Goal: Task Accomplishment & Management: Use online tool/utility

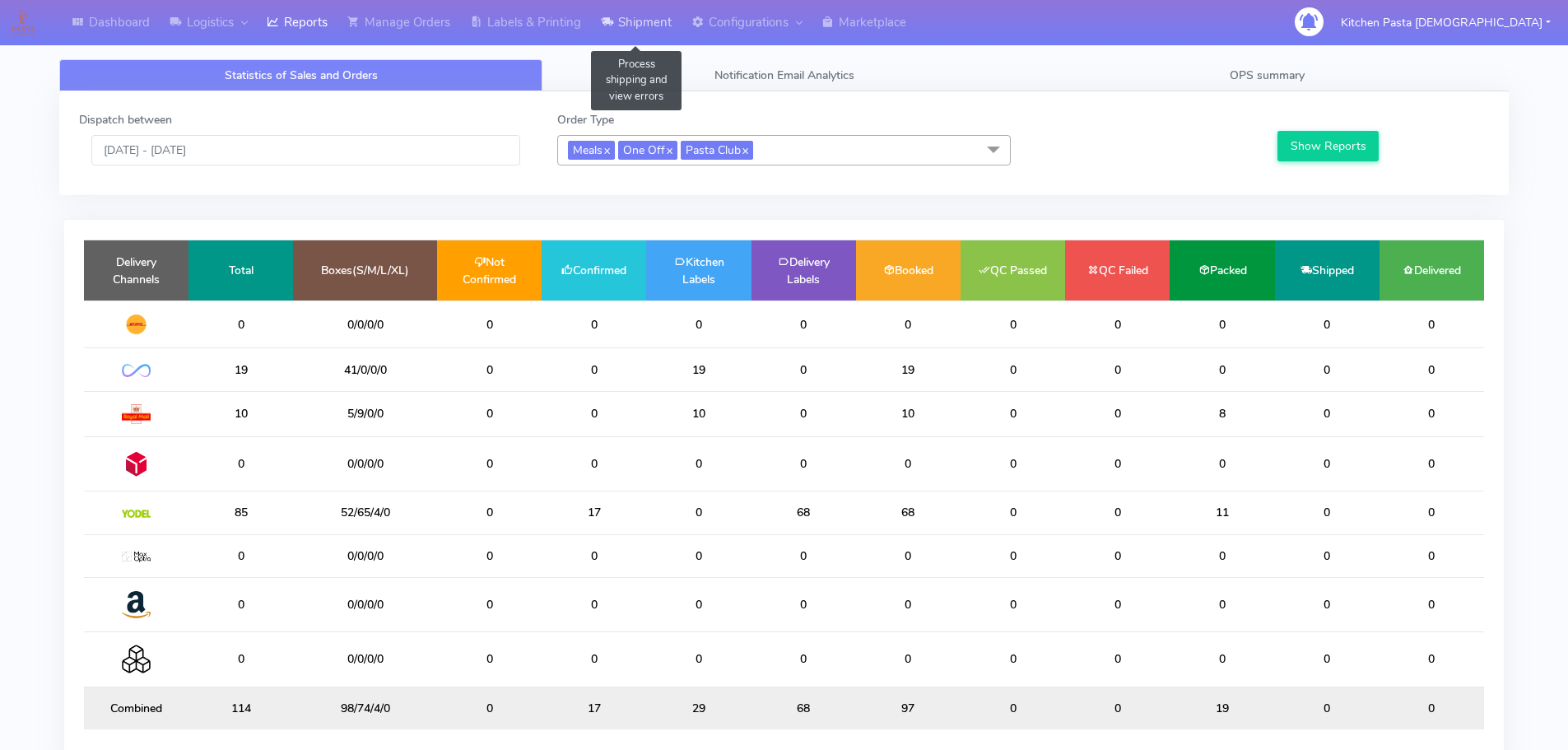
click at [628, 26] on link "Shipment" at bounding box center [636, 22] width 91 height 45
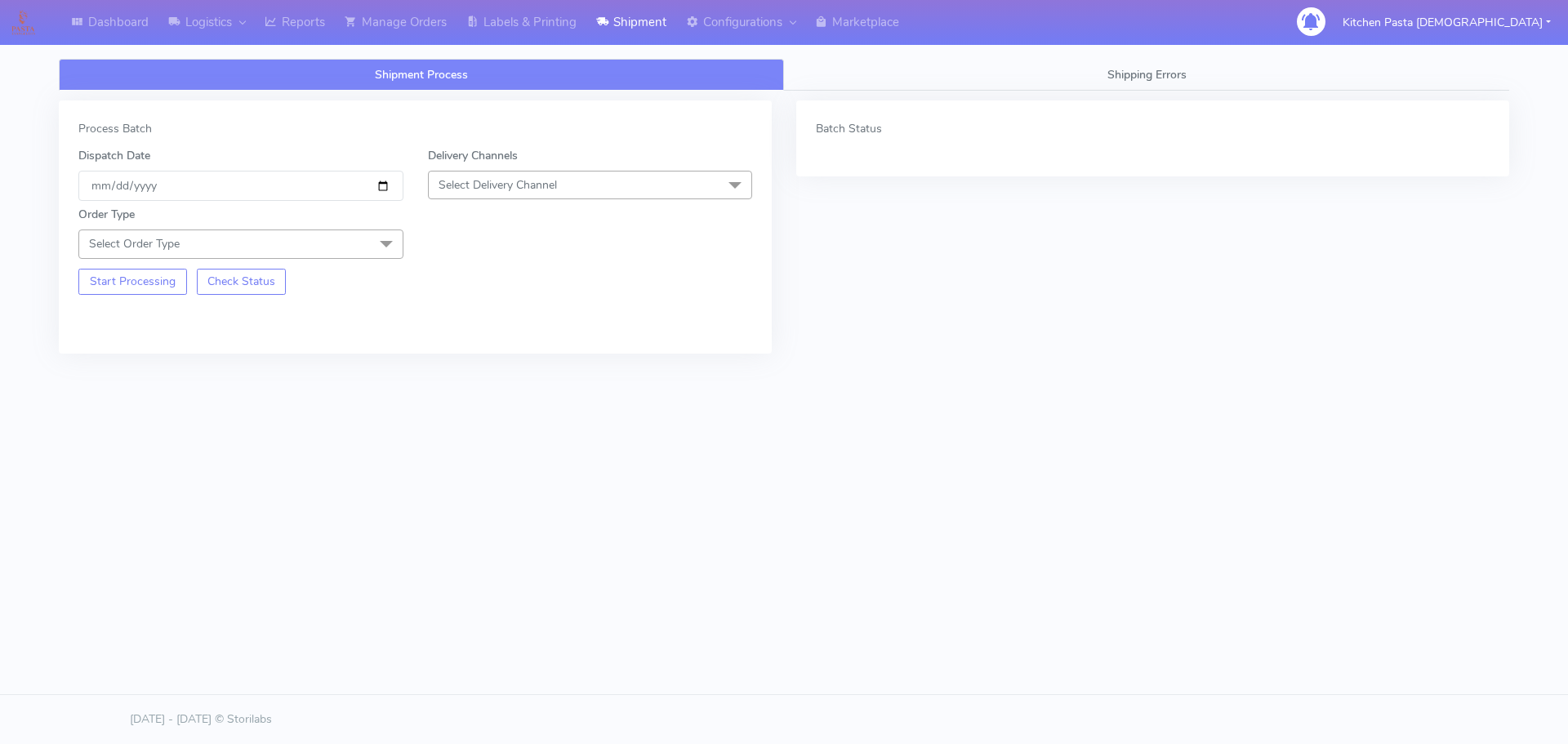
click at [504, 201] on div "Order Type Select Order Type Meal Kit Gift QCOM ATAVI" at bounding box center [415, 229] width 698 height 57
click at [505, 194] on span "Select Delivery Channel" at bounding box center [590, 184] width 325 height 29
click at [473, 375] on div "Yodel" at bounding box center [591, 368] width 307 height 17
click at [267, 249] on span "Select Order Type" at bounding box center [240, 243] width 325 height 29
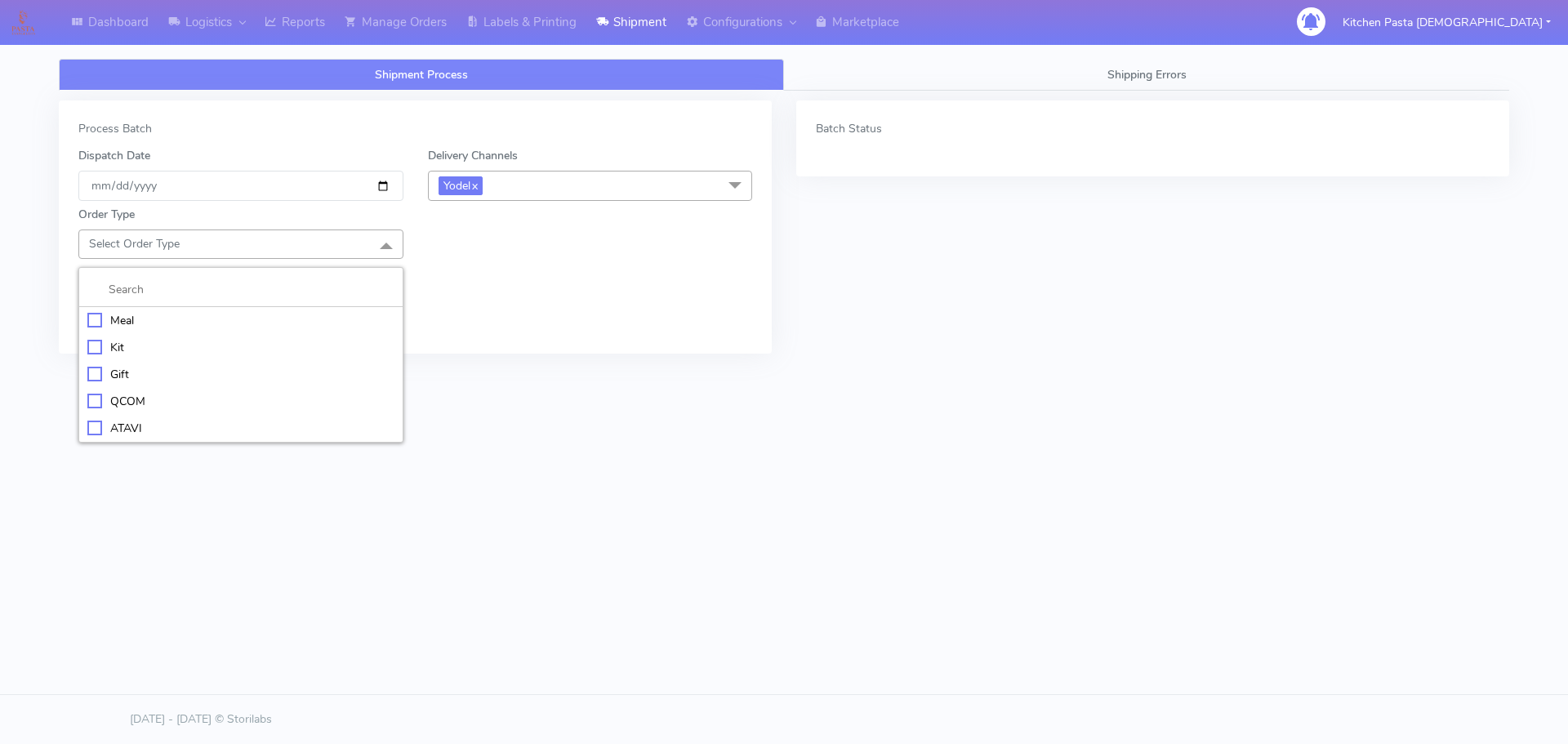
click at [250, 316] on div "Meal" at bounding box center [241, 320] width 307 height 17
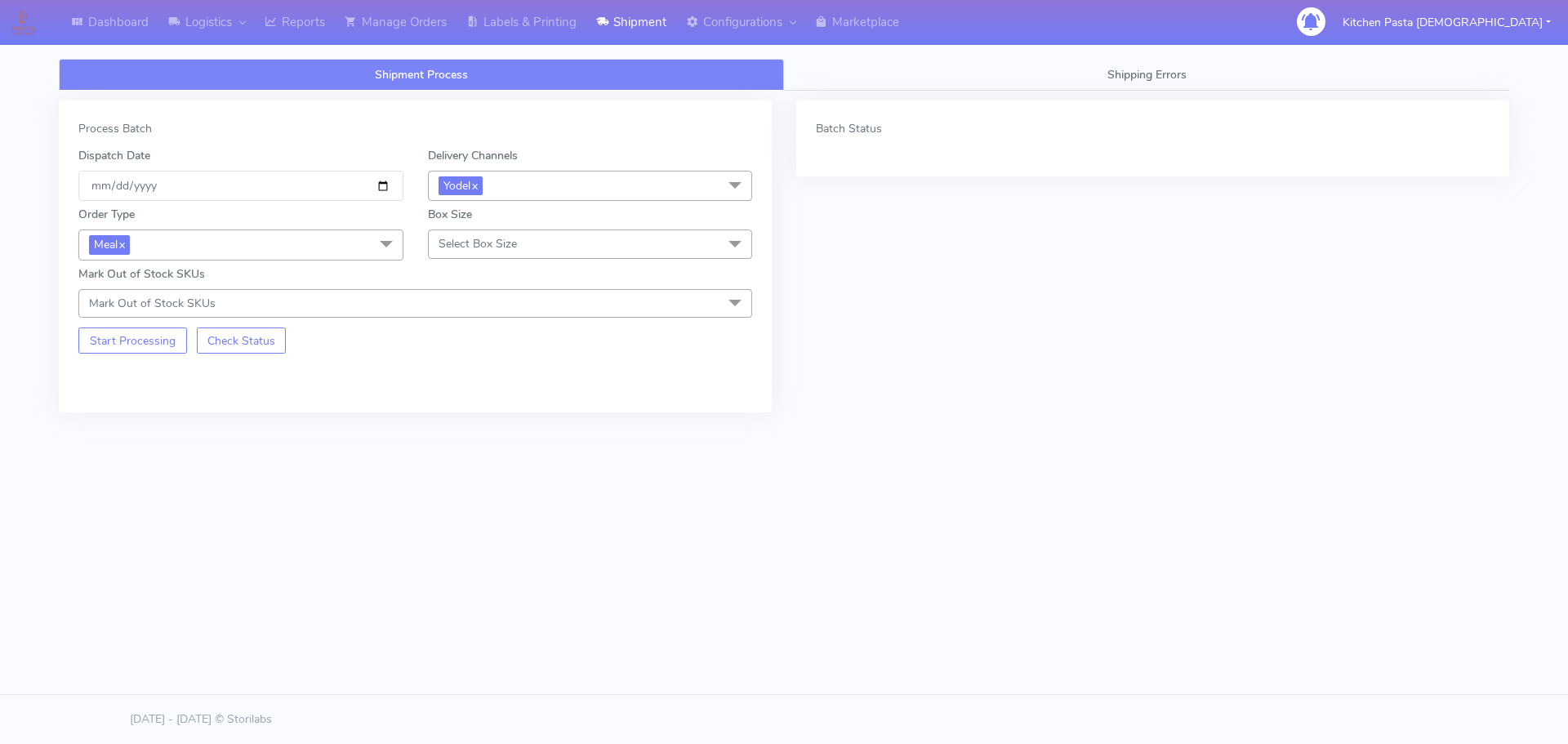
click at [568, 240] on span "Select Box Size" at bounding box center [590, 243] width 325 height 29
click at [483, 437] on li "Mega" at bounding box center [590, 428] width 323 height 27
click at [169, 344] on button "Start Processing" at bounding box center [133, 340] width 109 height 26
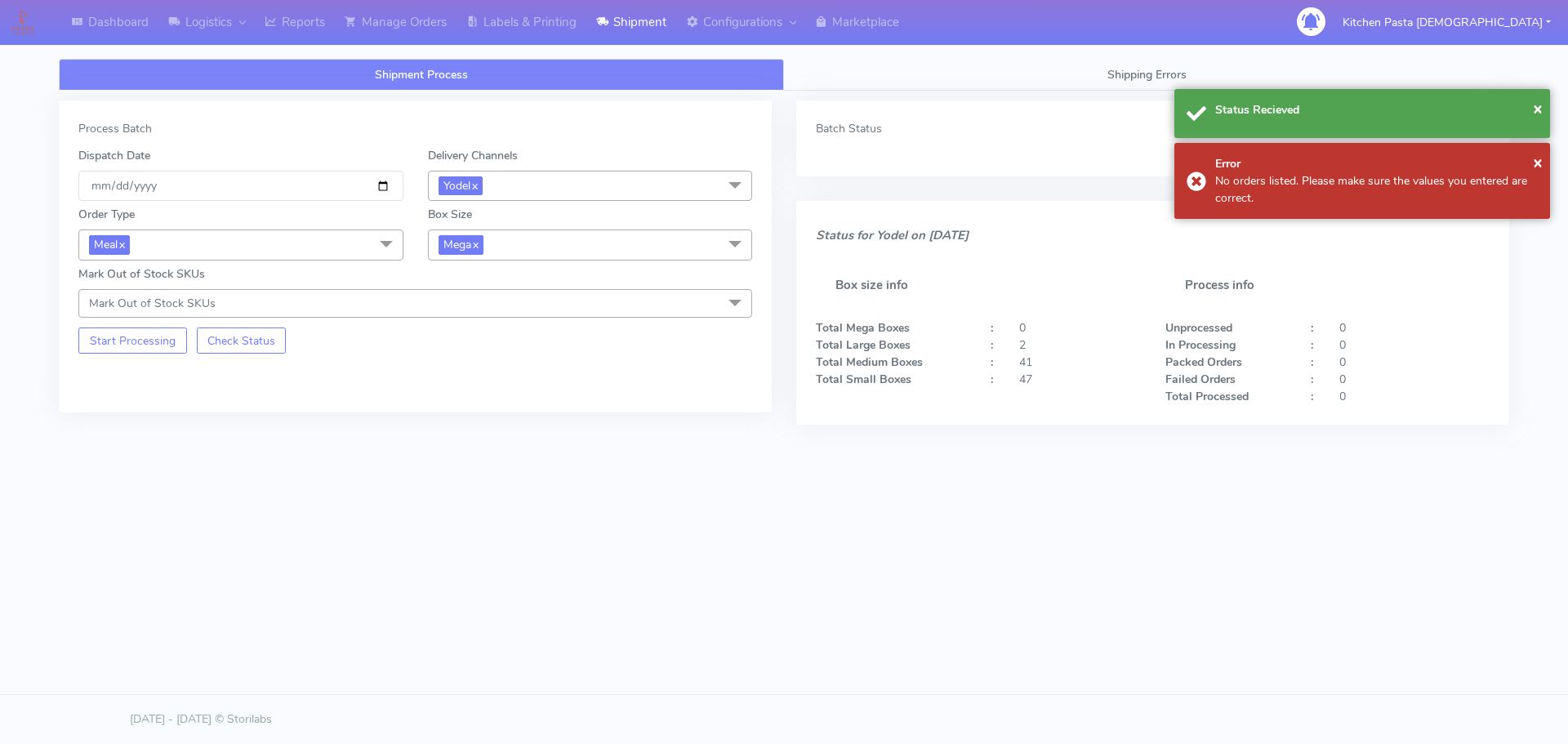
click at [526, 248] on span "Mega x" at bounding box center [590, 244] width 325 height 30
click at [478, 391] on li "Large" at bounding box center [590, 402] width 323 height 27
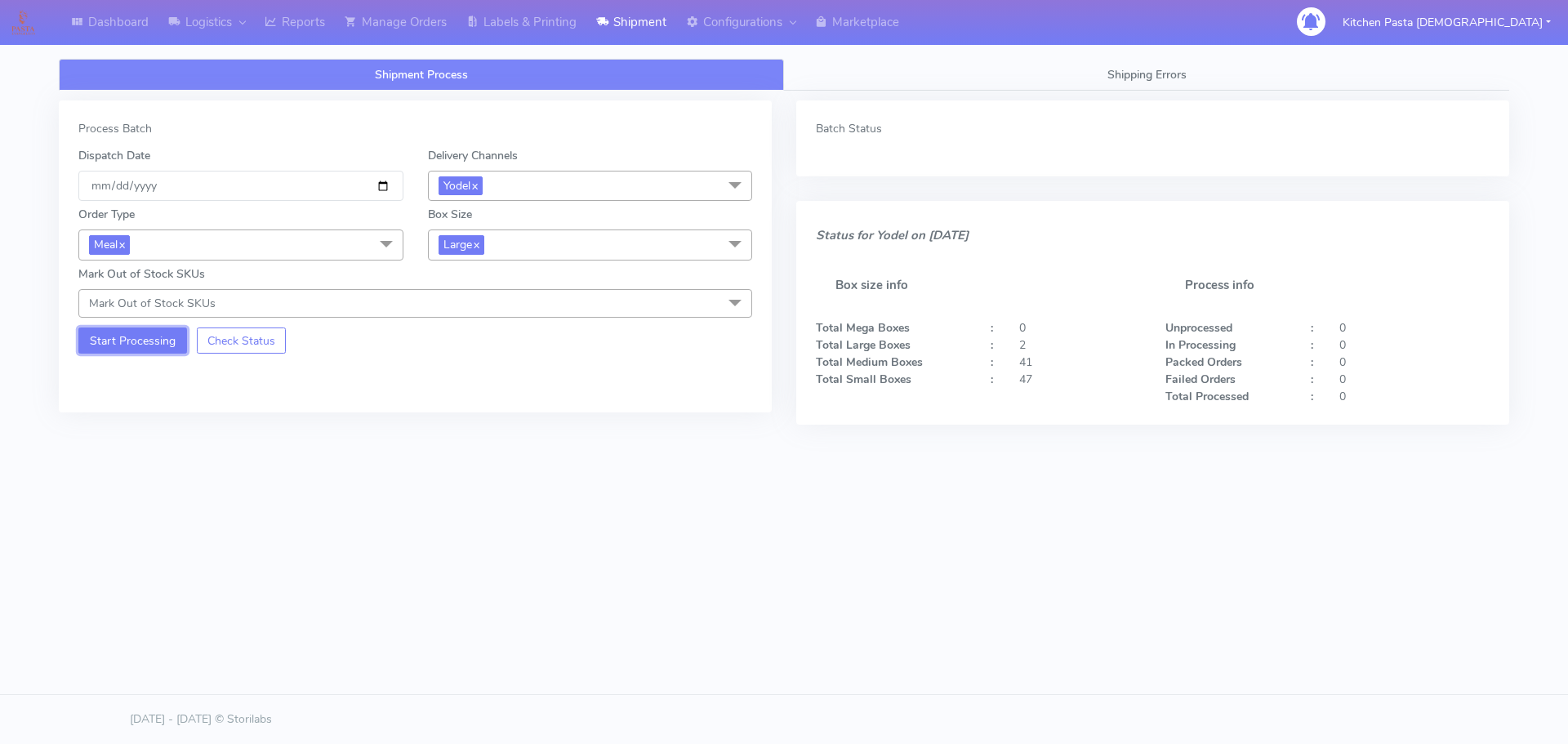
click at [164, 337] on button "Start Processing" at bounding box center [133, 340] width 109 height 26
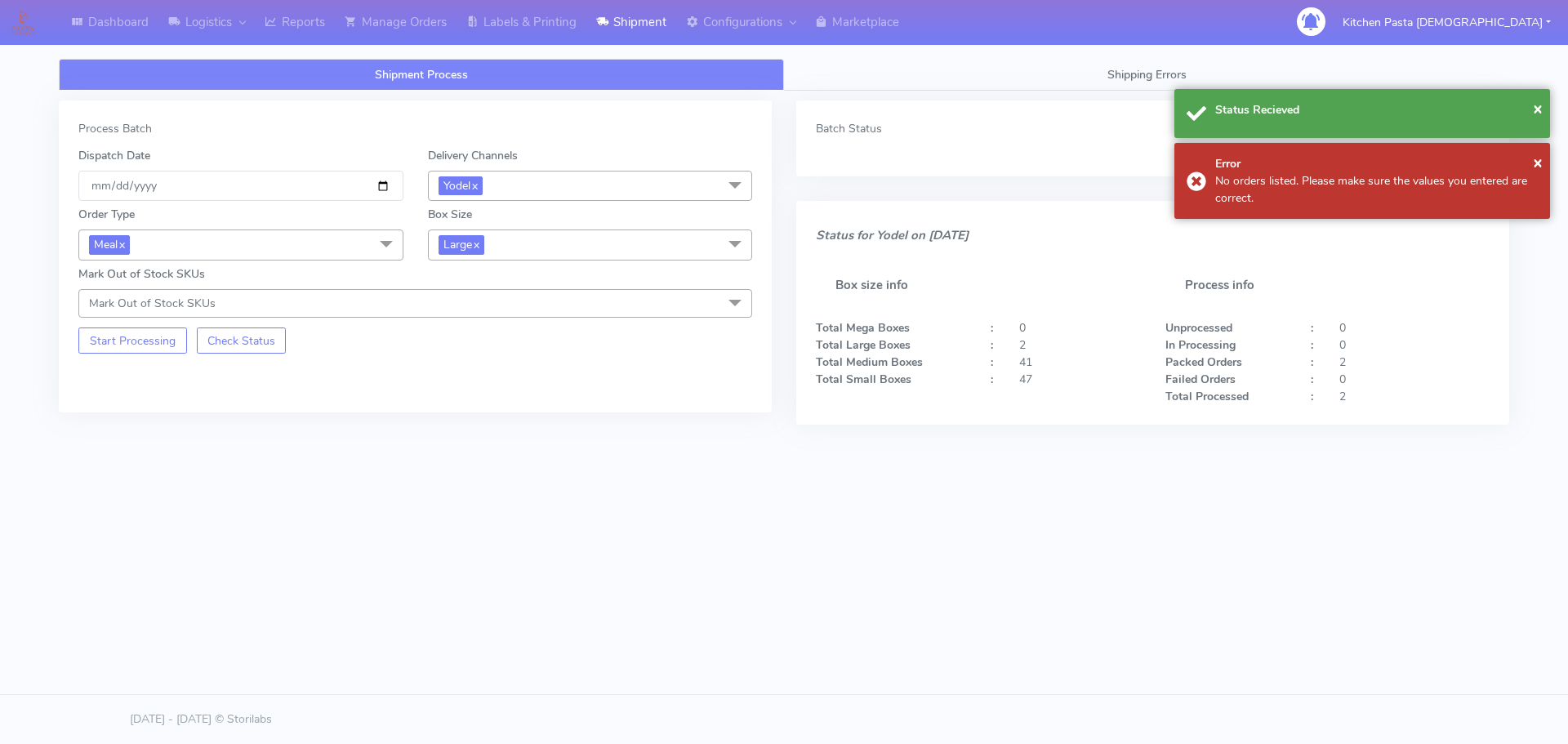
click at [571, 250] on span "Large x" at bounding box center [590, 244] width 325 height 30
click at [478, 369] on div "Medium" at bounding box center [591, 375] width 307 height 17
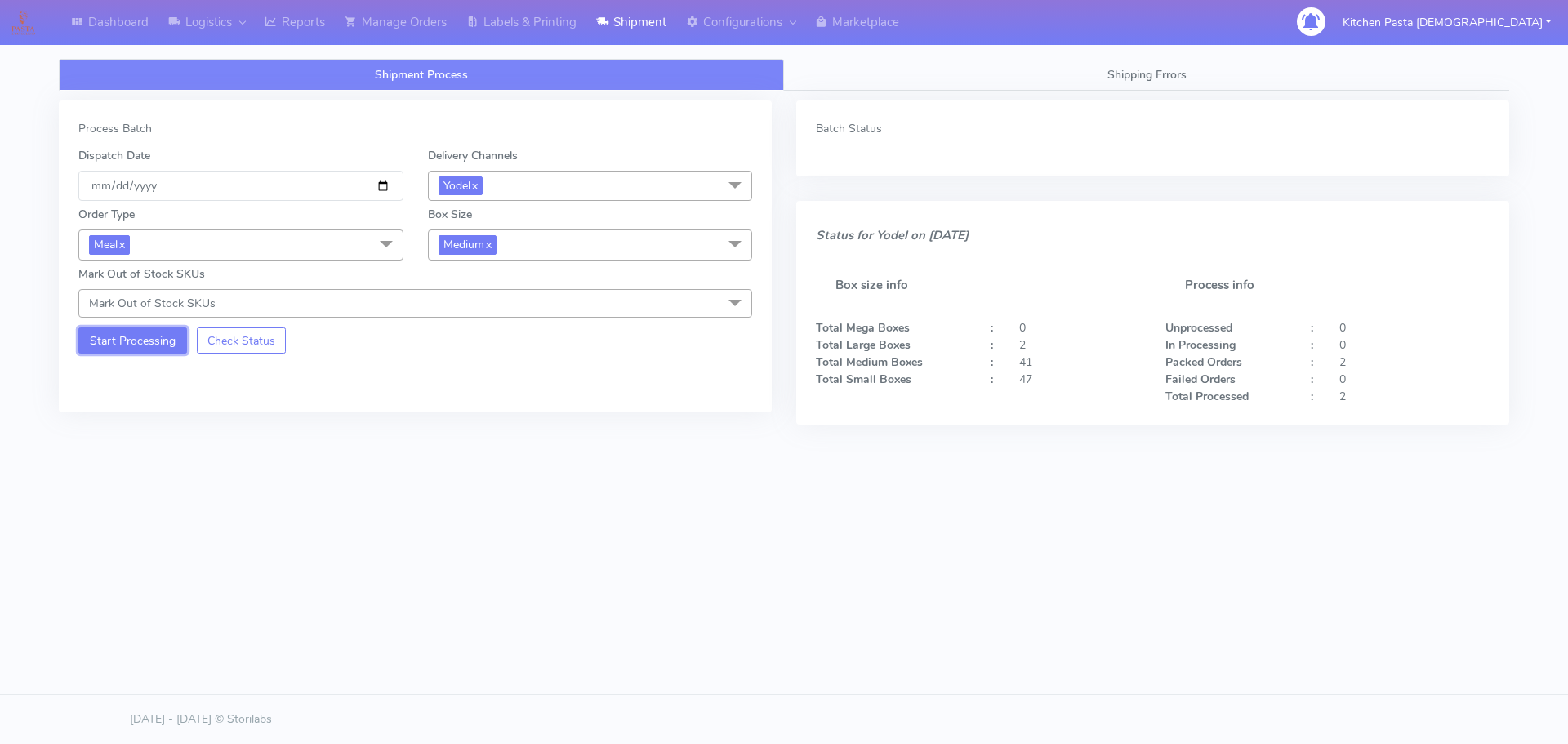
click at [138, 345] on button "Start Processing" at bounding box center [133, 340] width 109 height 26
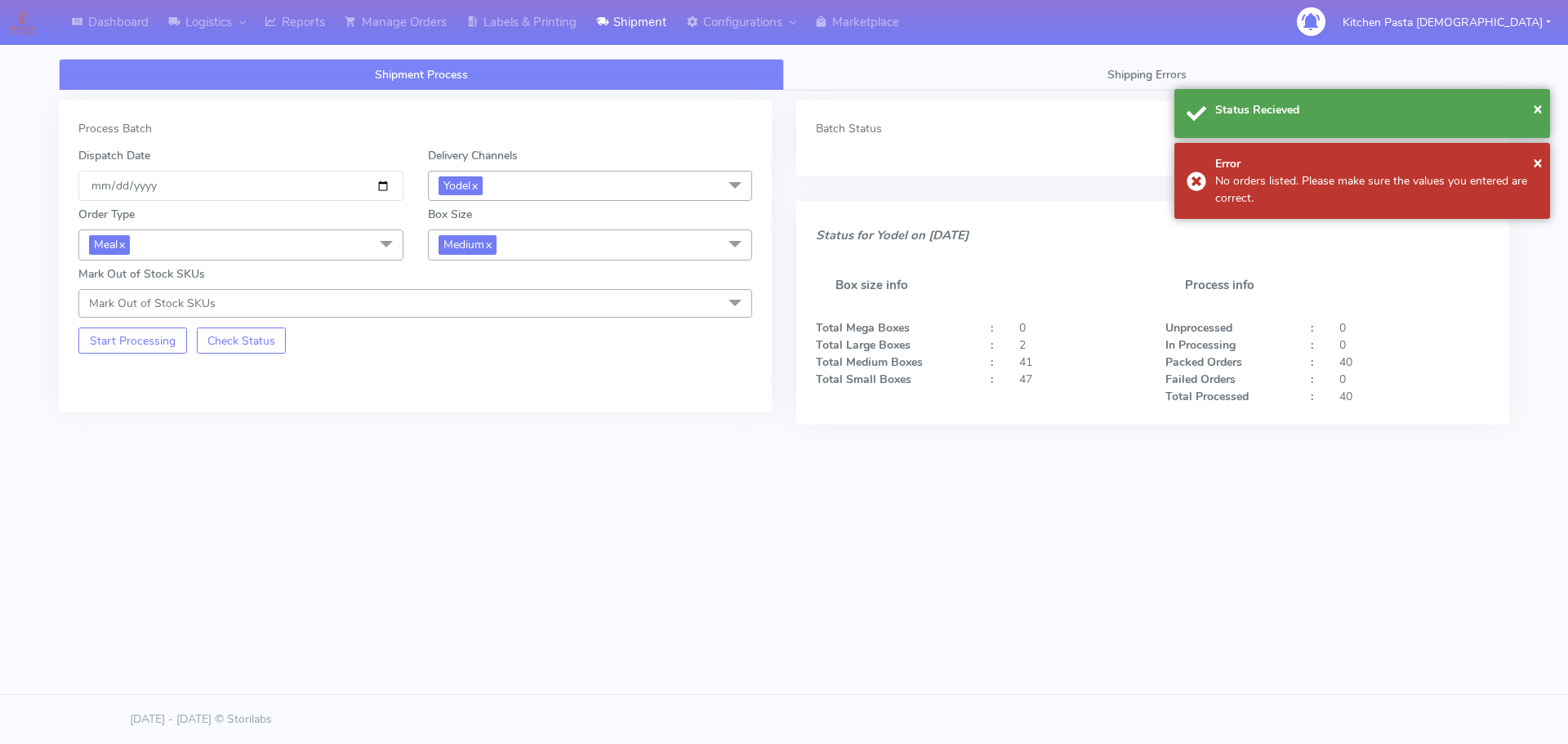
click at [574, 245] on span "Medium x" at bounding box center [590, 244] width 325 height 30
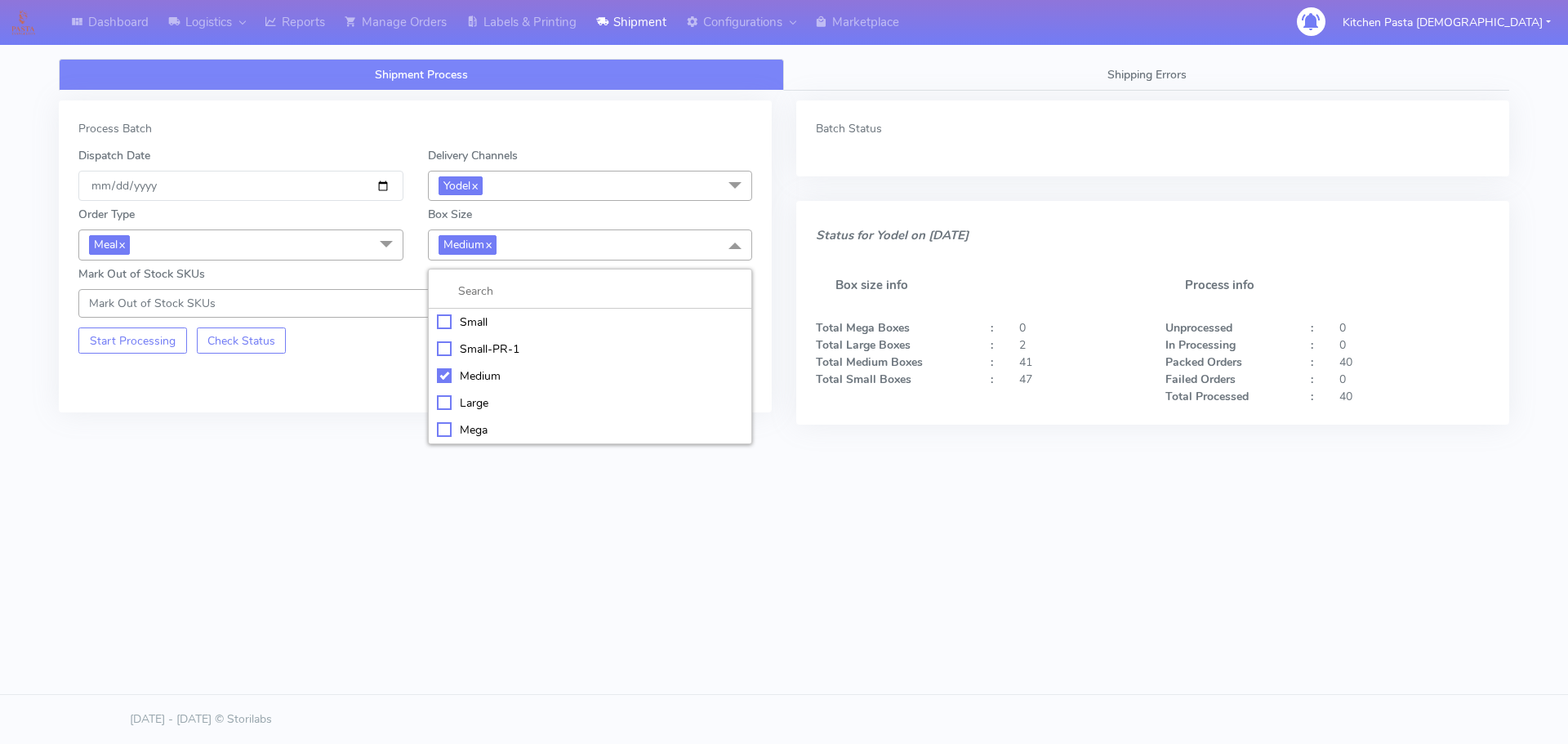
click at [505, 315] on div "Small" at bounding box center [591, 322] width 307 height 17
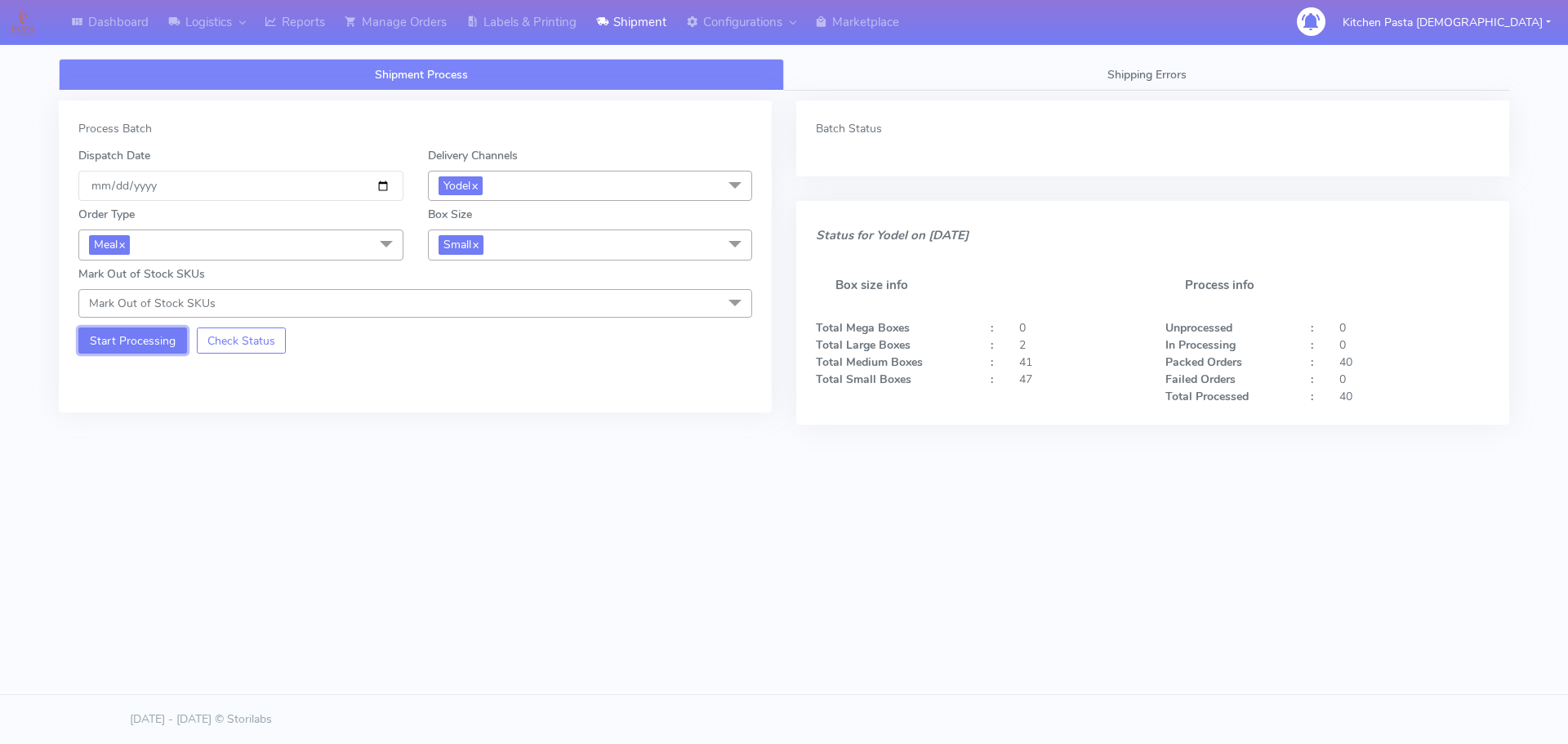
click at [121, 349] on button "Start Processing" at bounding box center [133, 340] width 109 height 26
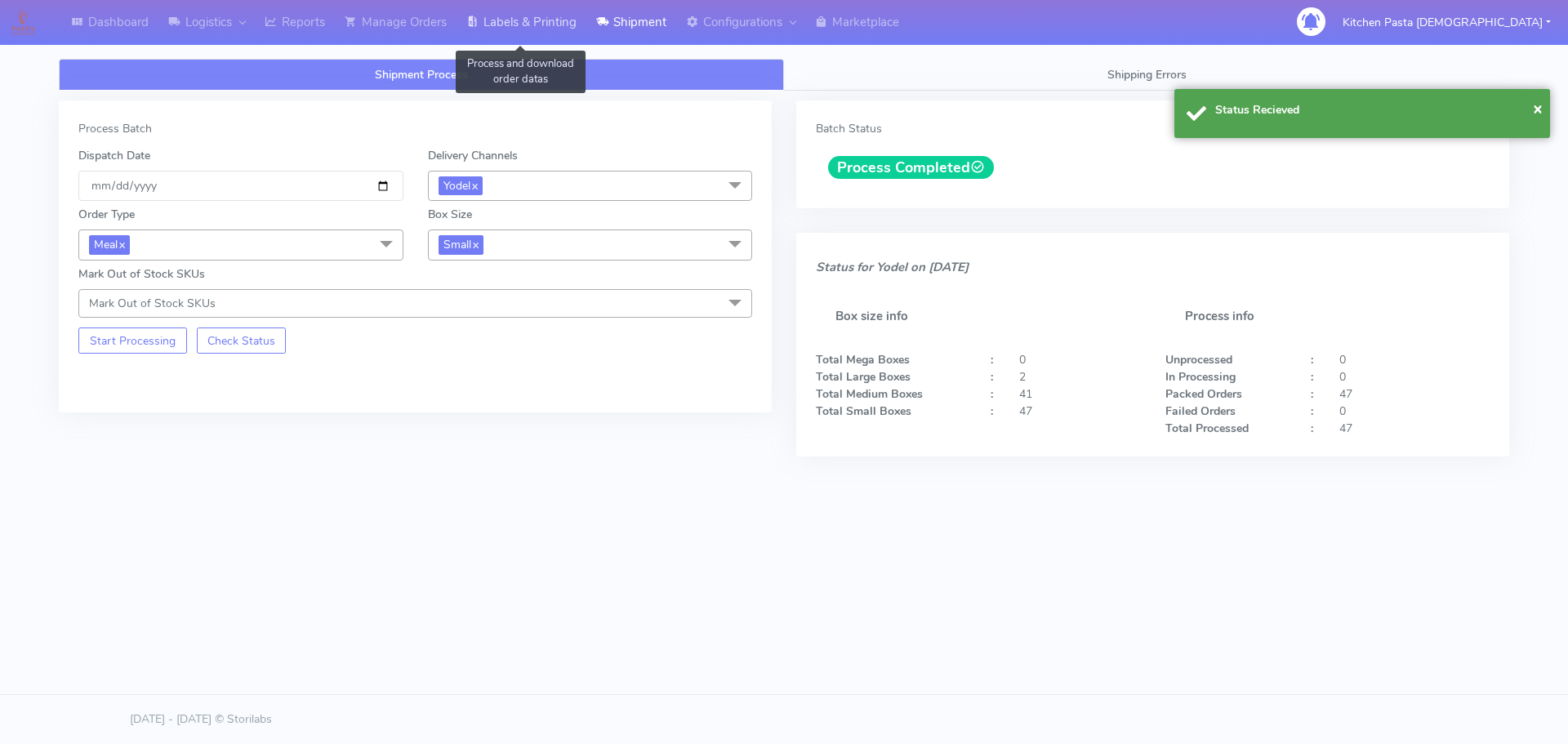
click at [531, 16] on link "Labels & Printing" at bounding box center [521, 22] width 130 height 45
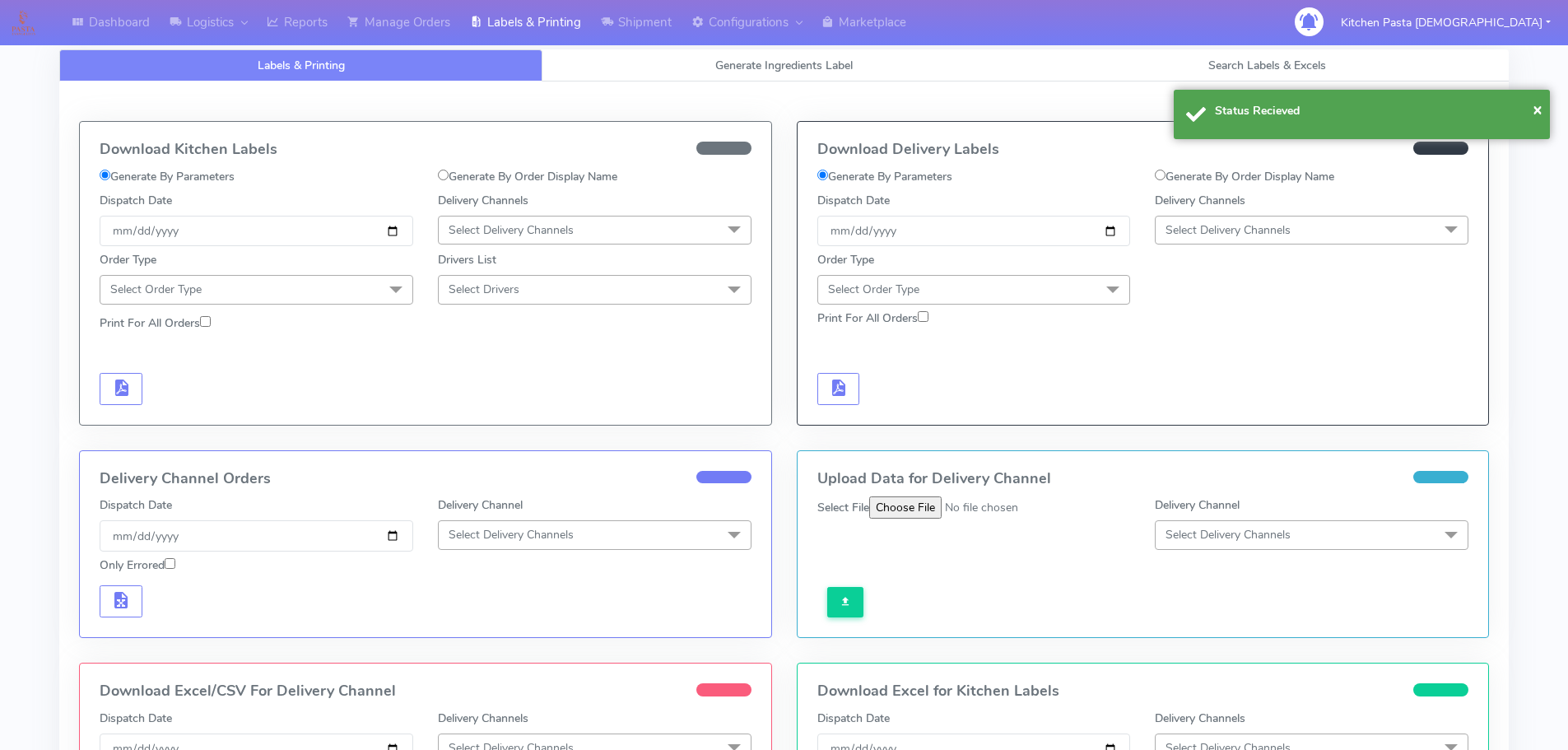
drag, startPoint x: 1222, startPoint y: 222, endPoint x: 1187, endPoint y: 246, distance: 42.4
click at [1219, 227] on span "Select Delivery Channels" at bounding box center [1228, 230] width 125 height 16
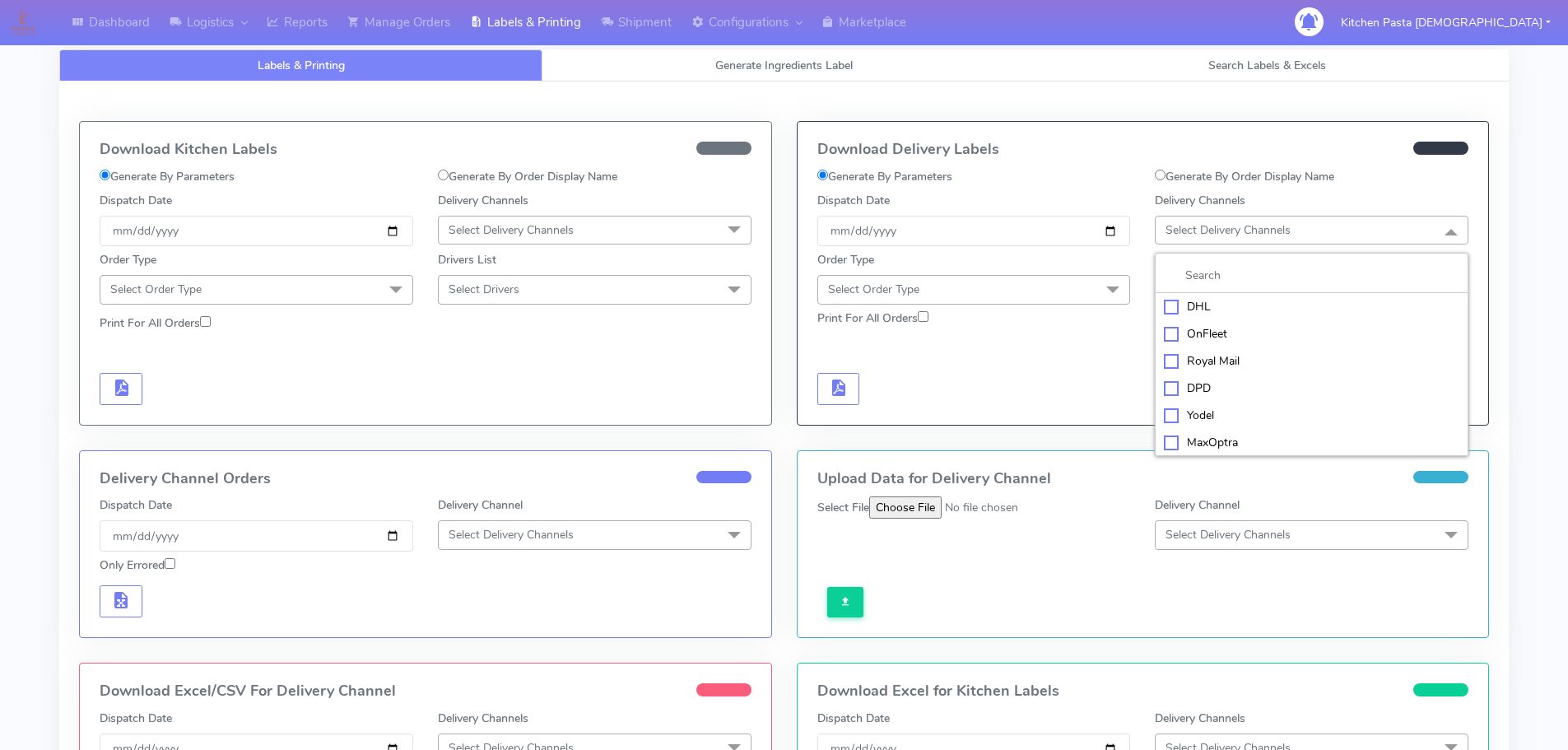
click at [1226, 416] on div "Yodel" at bounding box center [1311, 414] width 296 height 18
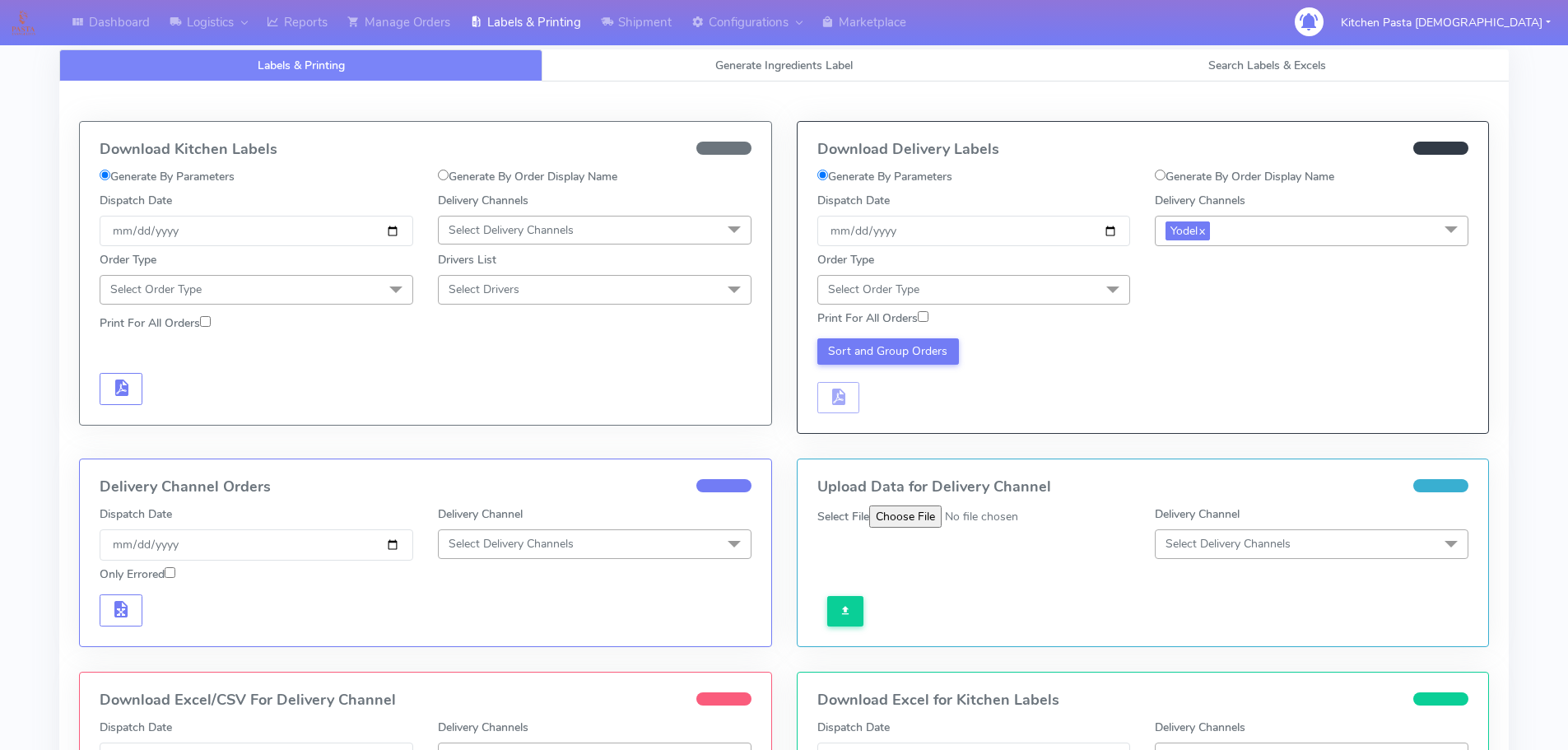
click at [1094, 287] on span "Select Order Type" at bounding box center [974, 288] width 313 height 29
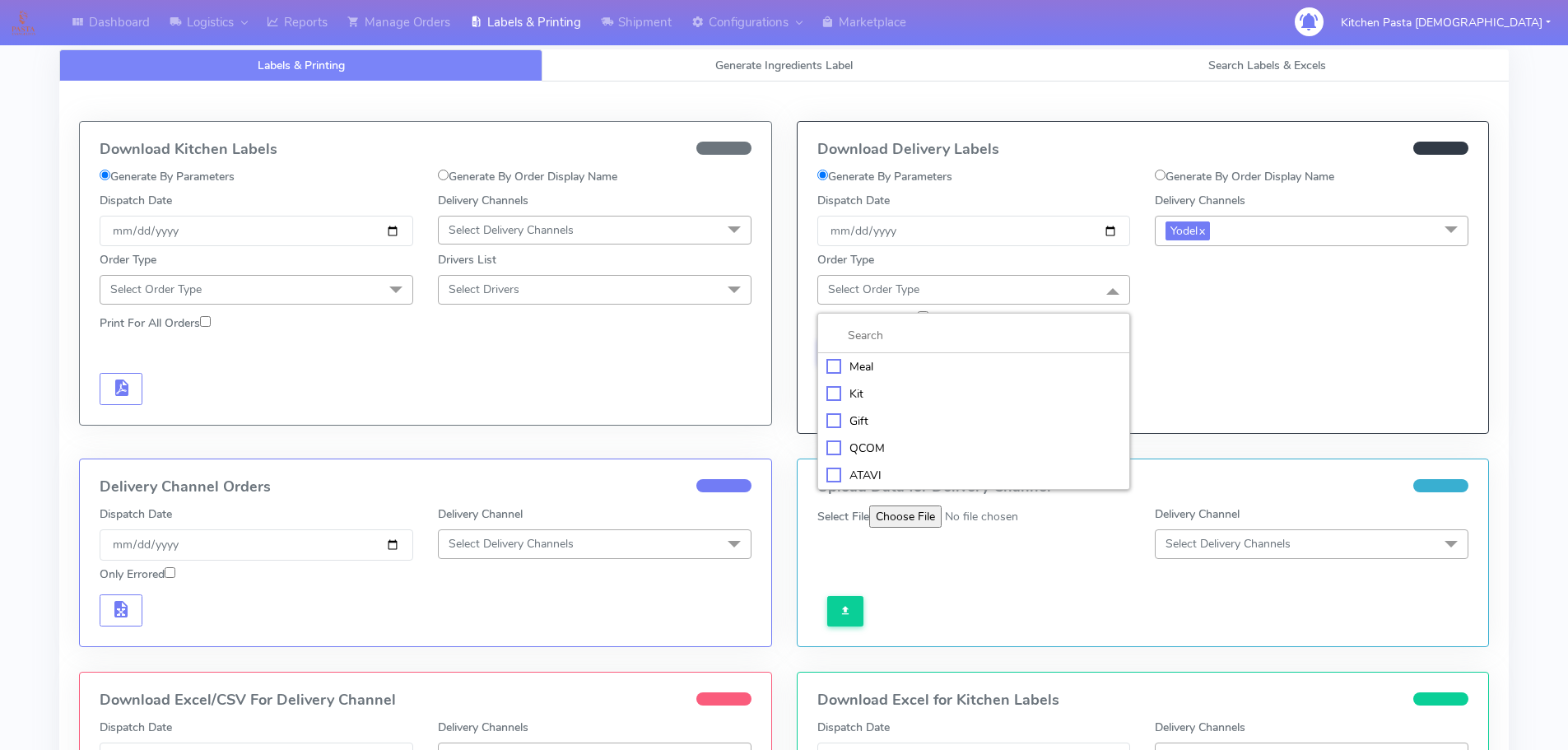
click at [975, 363] on div "Meal" at bounding box center [974, 366] width 296 height 18
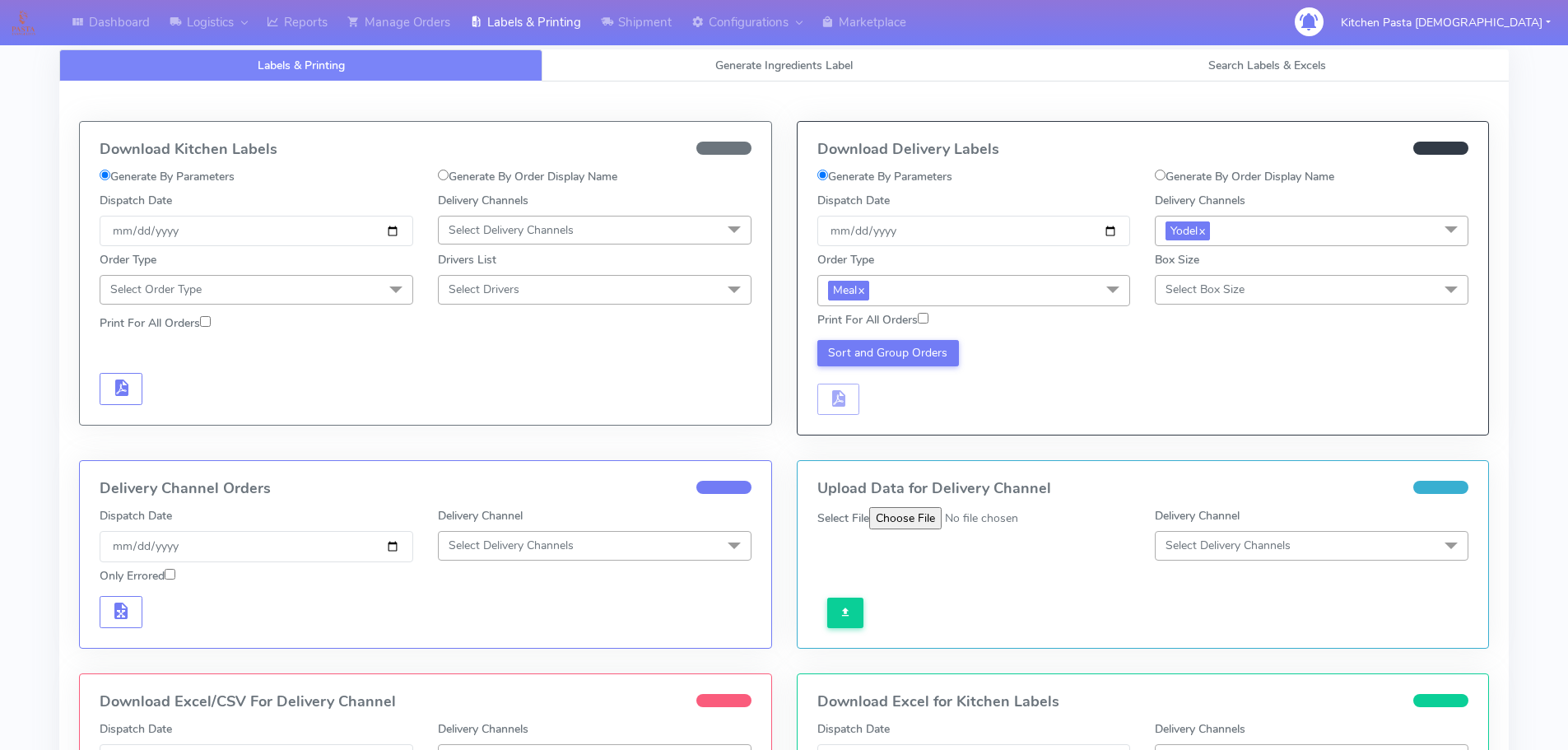
click at [1192, 307] on div "Print For All Orders" at bounding box center [1143, 320] width 677 height 29
click at [1195, 289] on span "Select Box Size" at bounding box center [1205, 289] width 79 height 16
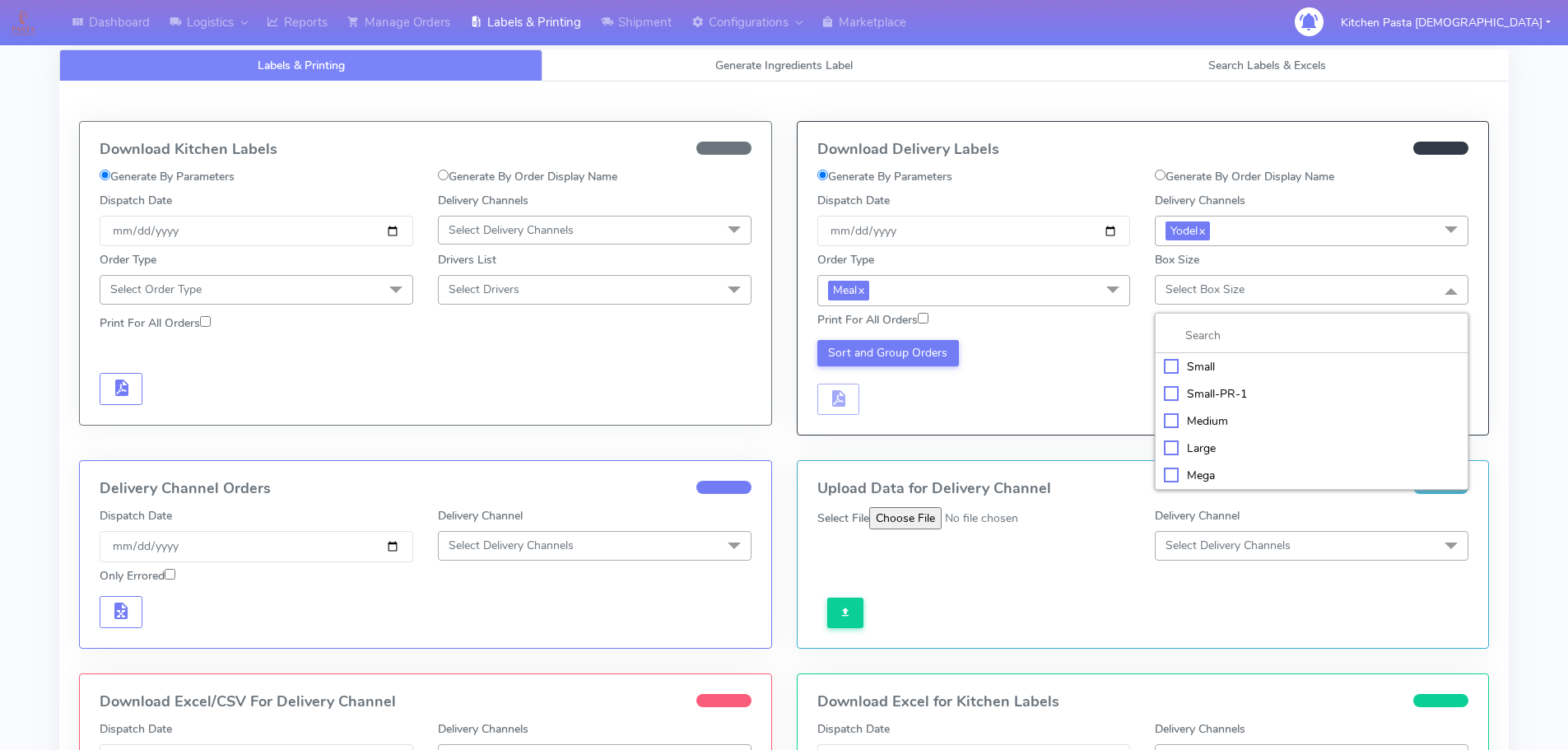
click at [1205, 358] on div "Small" at bounding box center [1311, 366] width 296 height 18
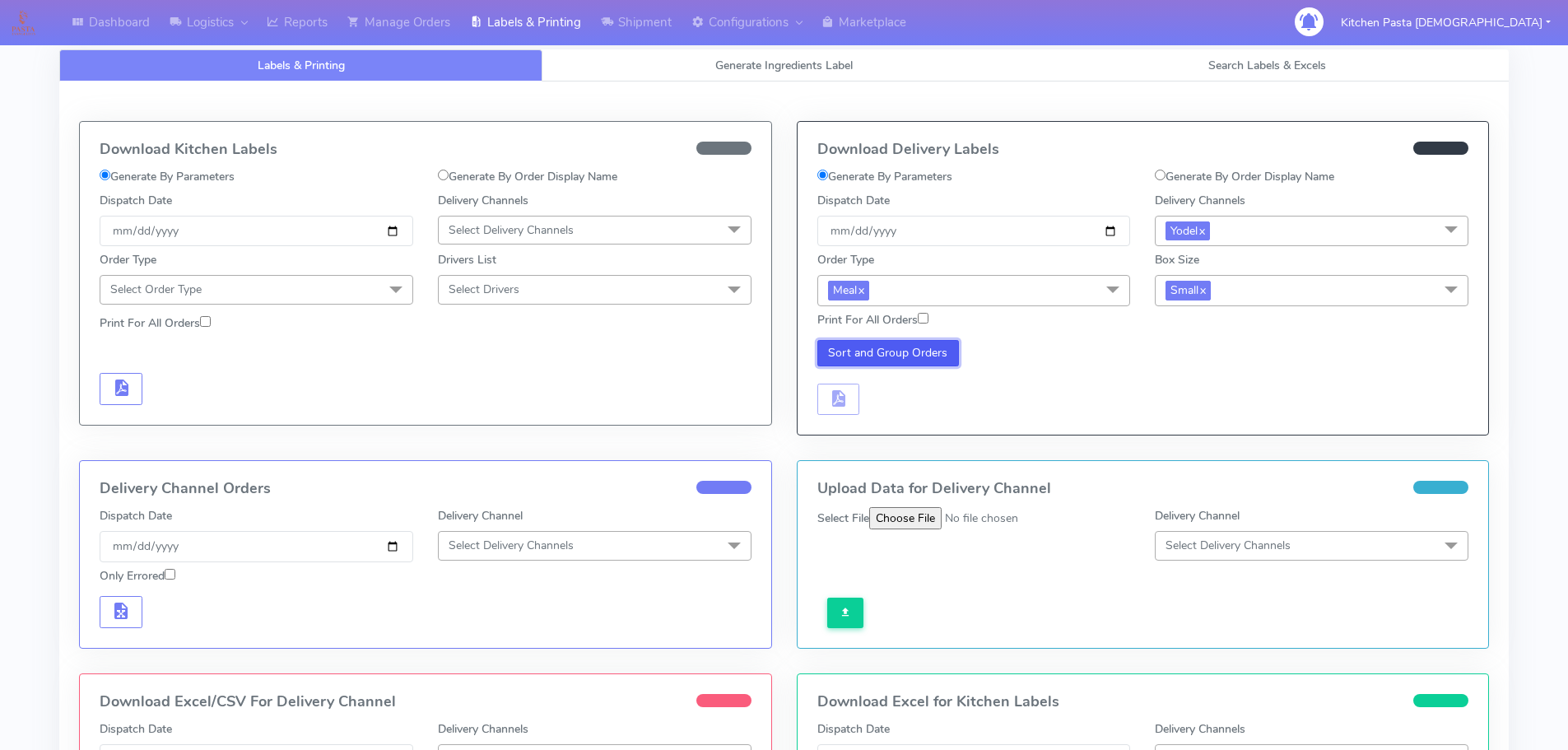
click at [955, 355] on button "Sort and Group Orders" at bounding box center [888, 353] width 143 height 26
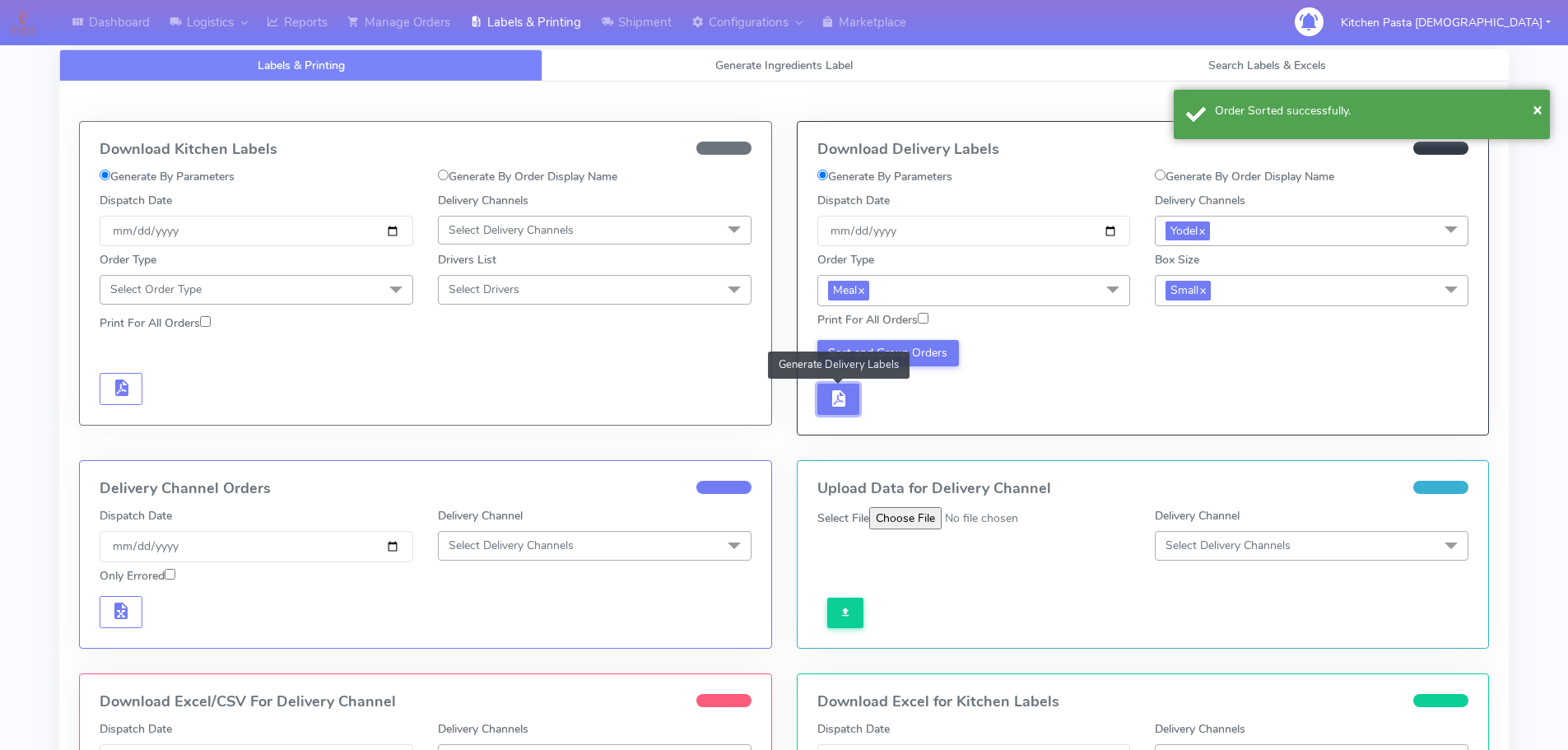
click at [850, 406] on button "button" at bounding box center [838, 400] width 43 height 32
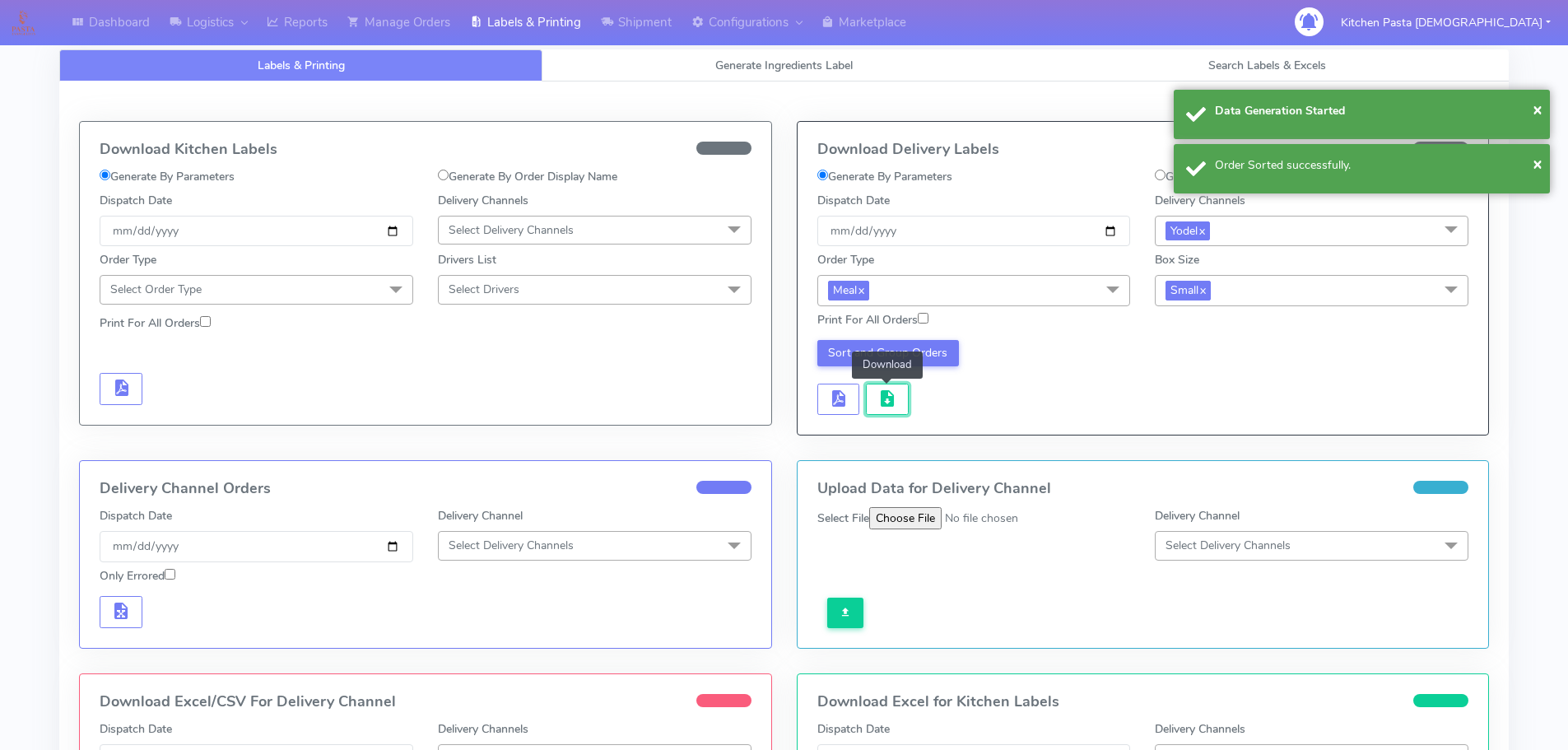
click at [883, 406] on span "button" at bounding box center [886, 401] width 19 height 16
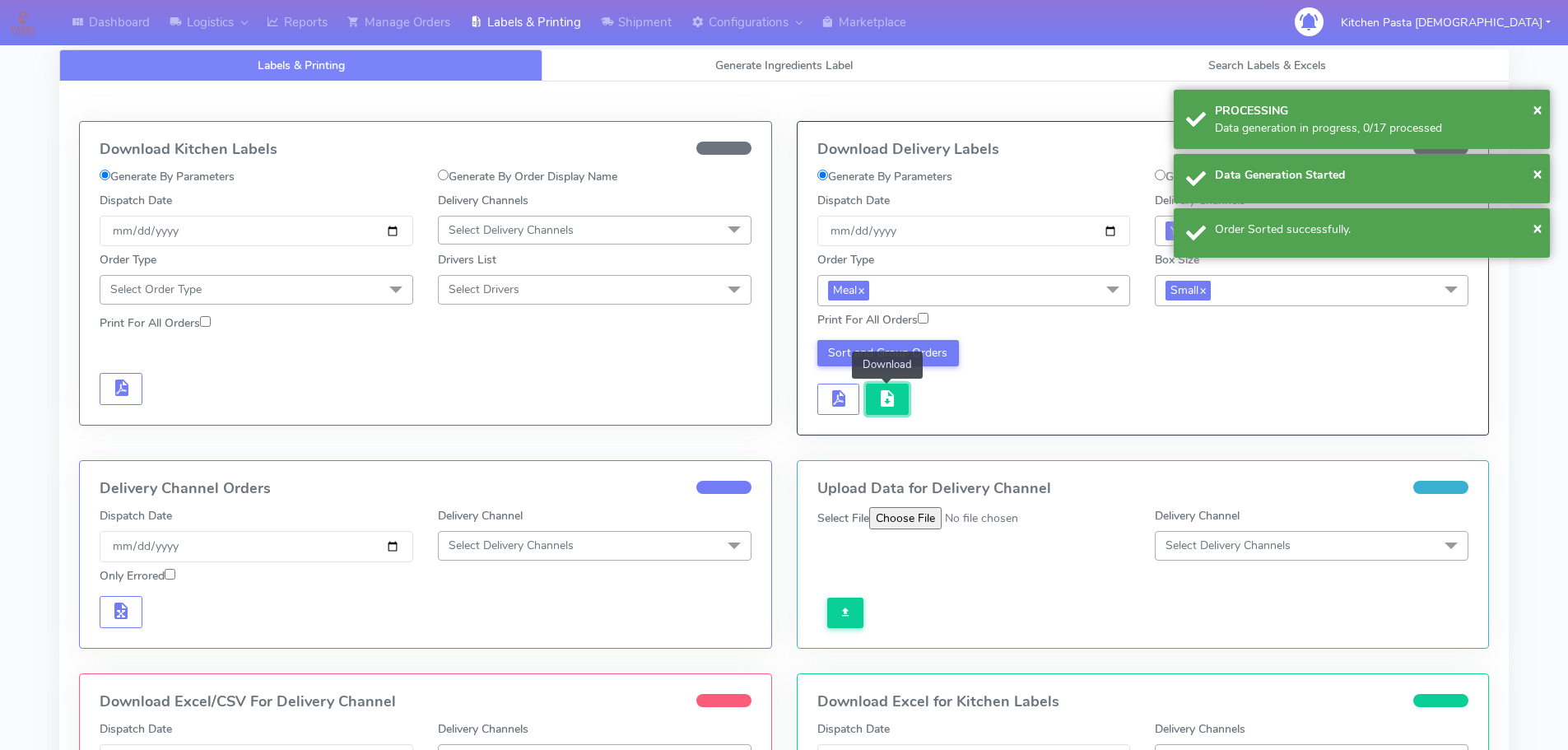
click at [879, 408] on span "button" at bounding box center [886, 401] width 19 height 16
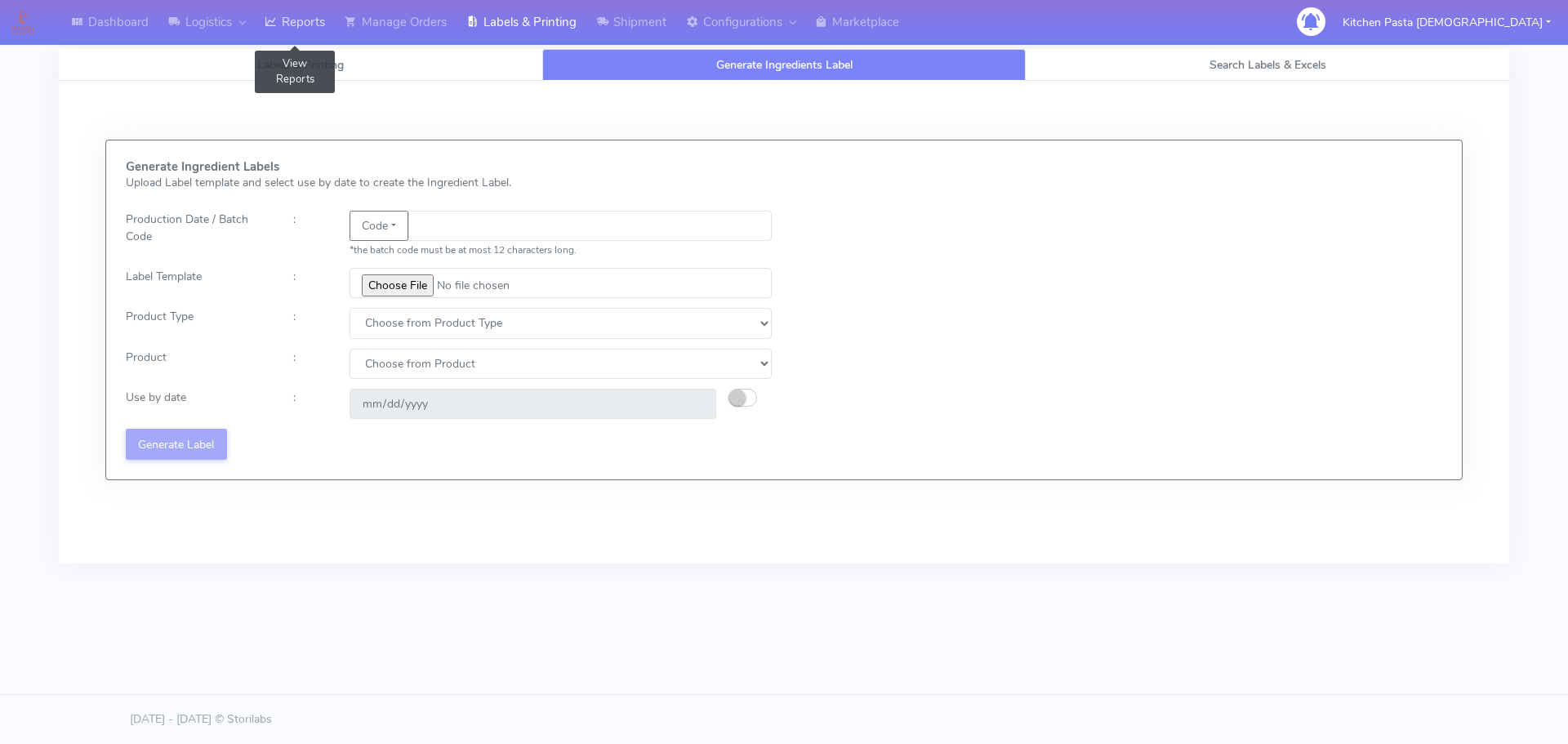
click at [323, 18] on link "Reports" at bounding box center [294, 22] width 80 height 45
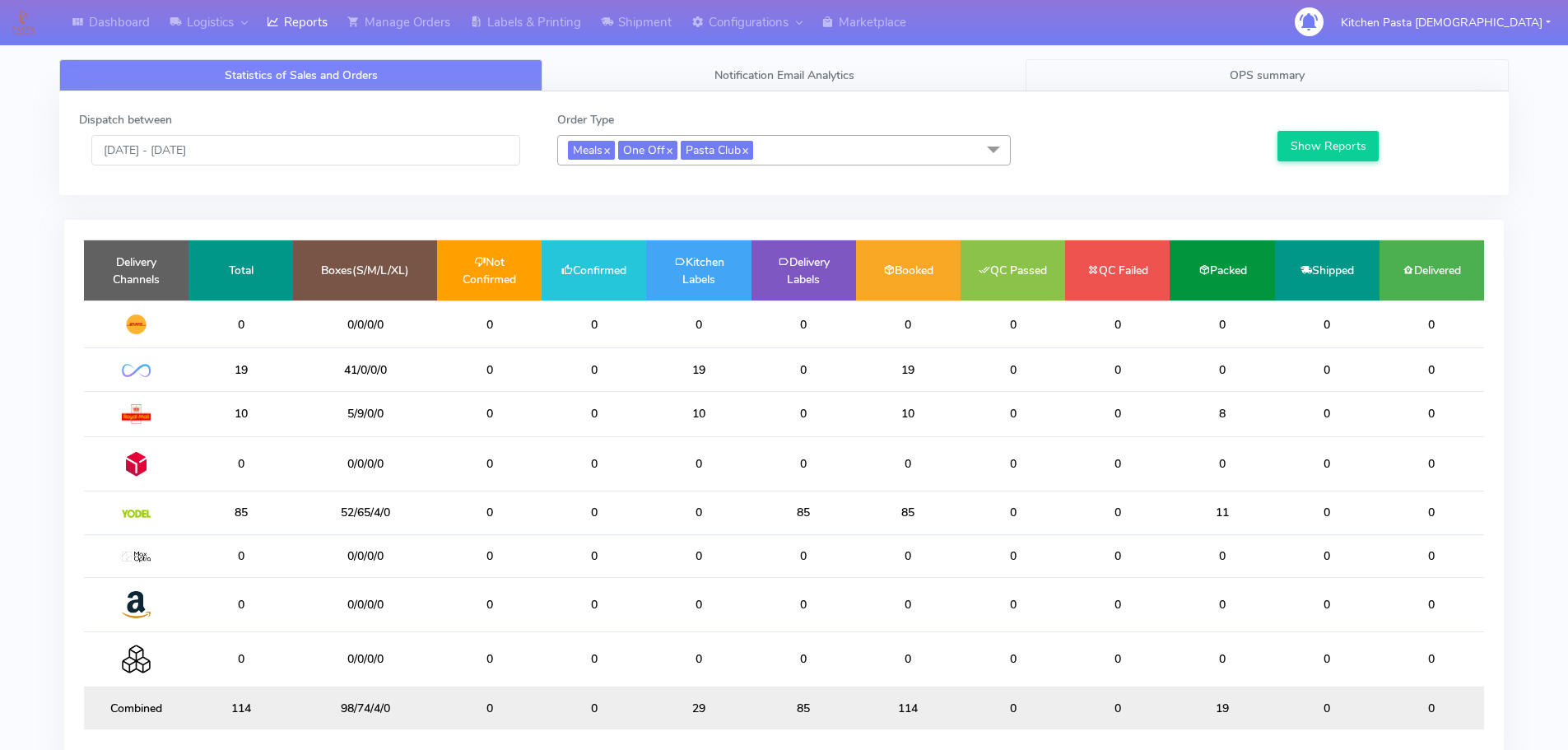
click at [1245, 74] on span "OPS summary" at bounding box center [1267, 75] width 75 height 16
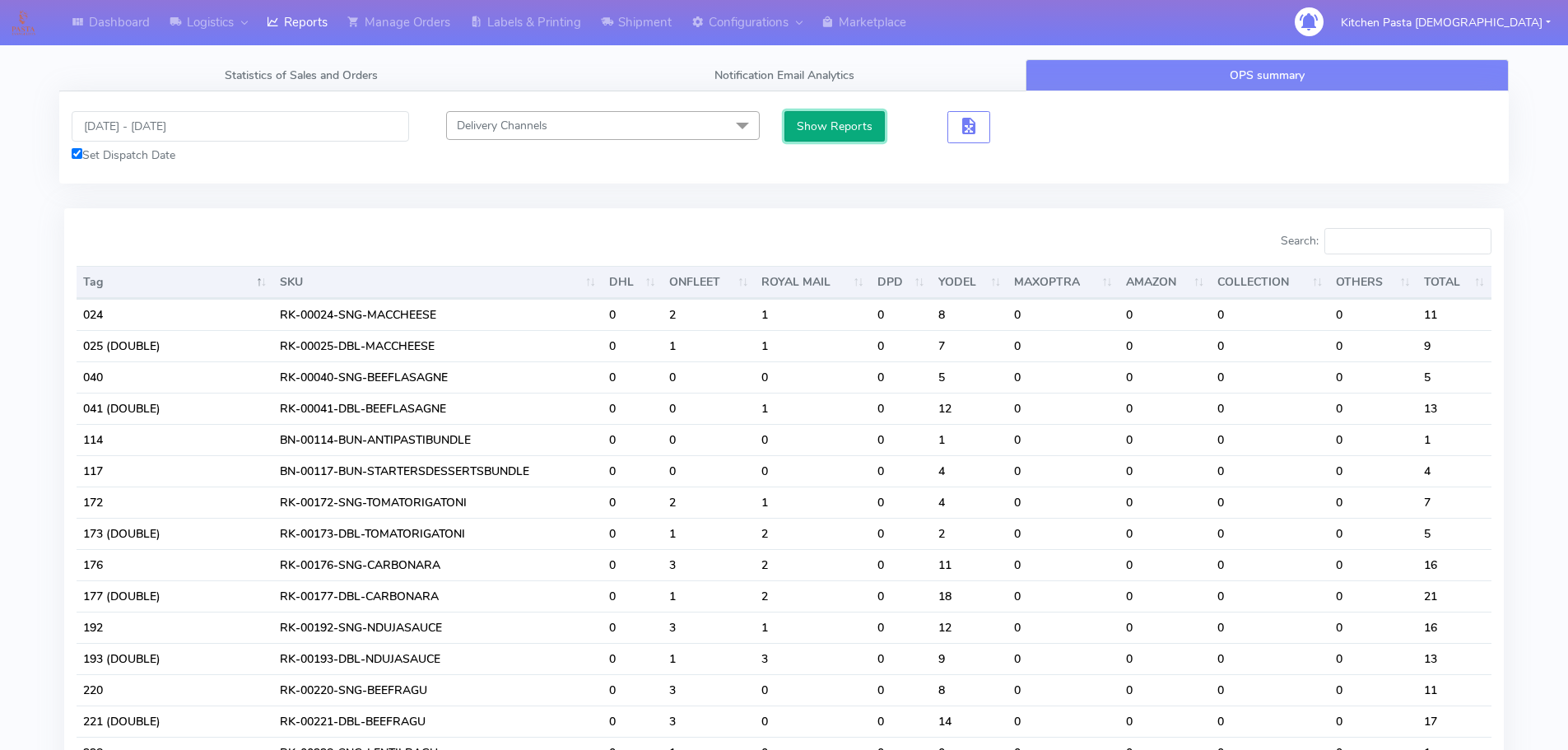
click at [861, 122] on button "Show Reports" at bounding box center [835, 126] width 101 height 31
click at [259, 130] on input "[DATE] - [DATE]" at bounding box center [240, 126] width 338 height 31
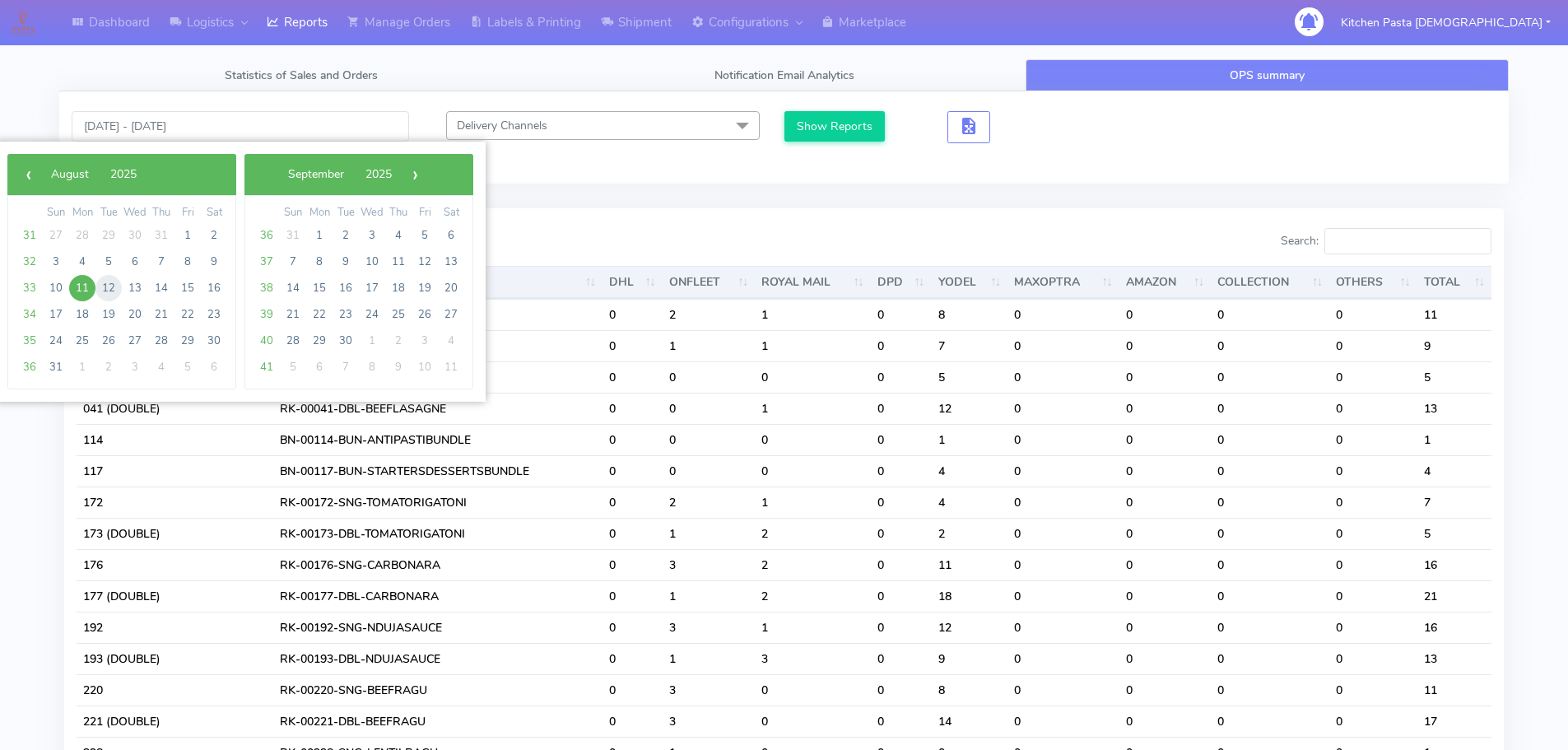
click at [99, 293] on span "12" at bounding box center [108, 287] width 26 height 26
click at [103, 290] on span "12" at bounding box center [108, 287] width 26 height 26
type input "12/08/2025 - 12/08/2025"
click at [103, 290] on th "Tag" at bounding box center [175, 283] width 197 height 33
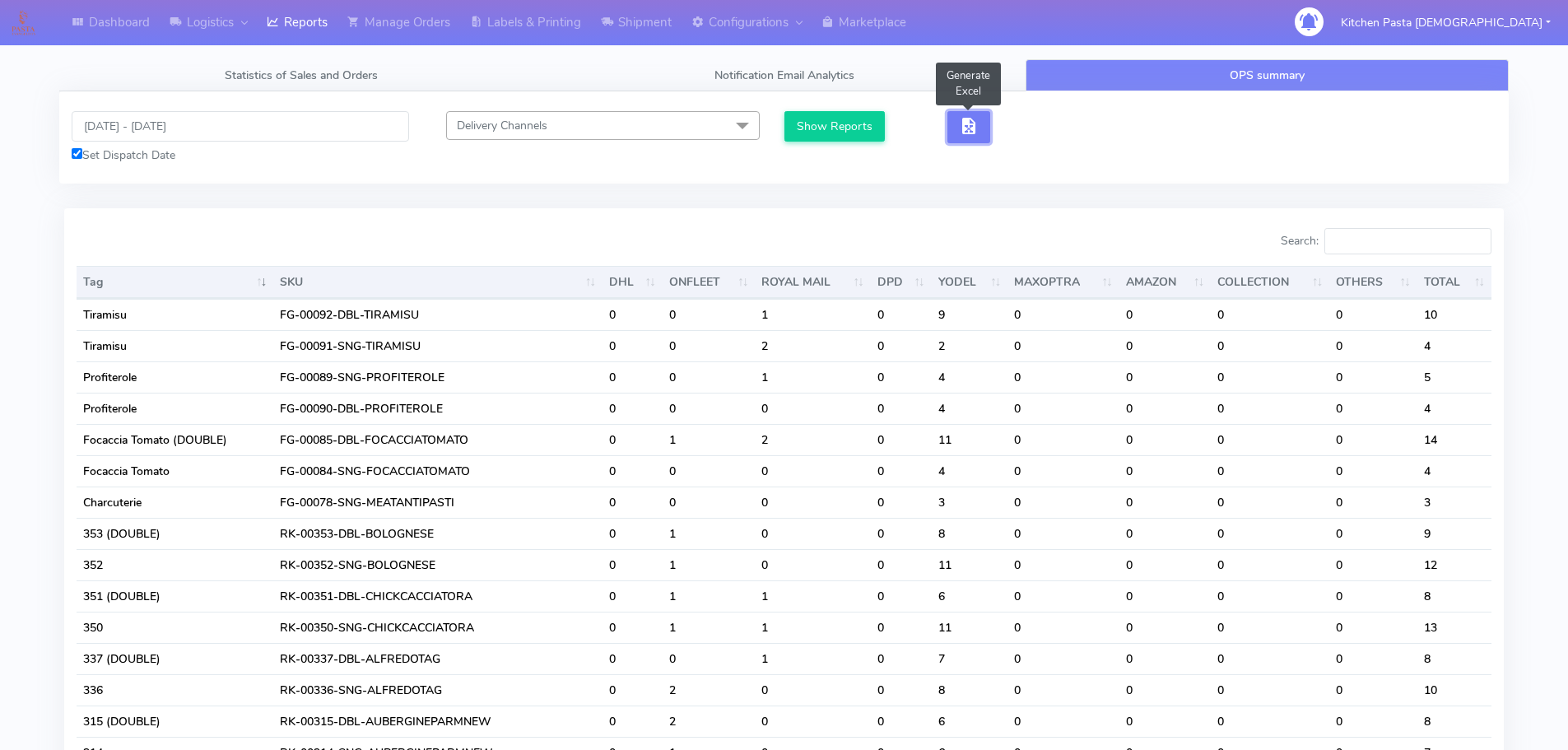
click at [972, 125] on span "button" at bounding box center [968, 129] width 19 height 16
click at [873, 135] on button "Show Reports" at bounding box center [835, 126] width 101 height 31
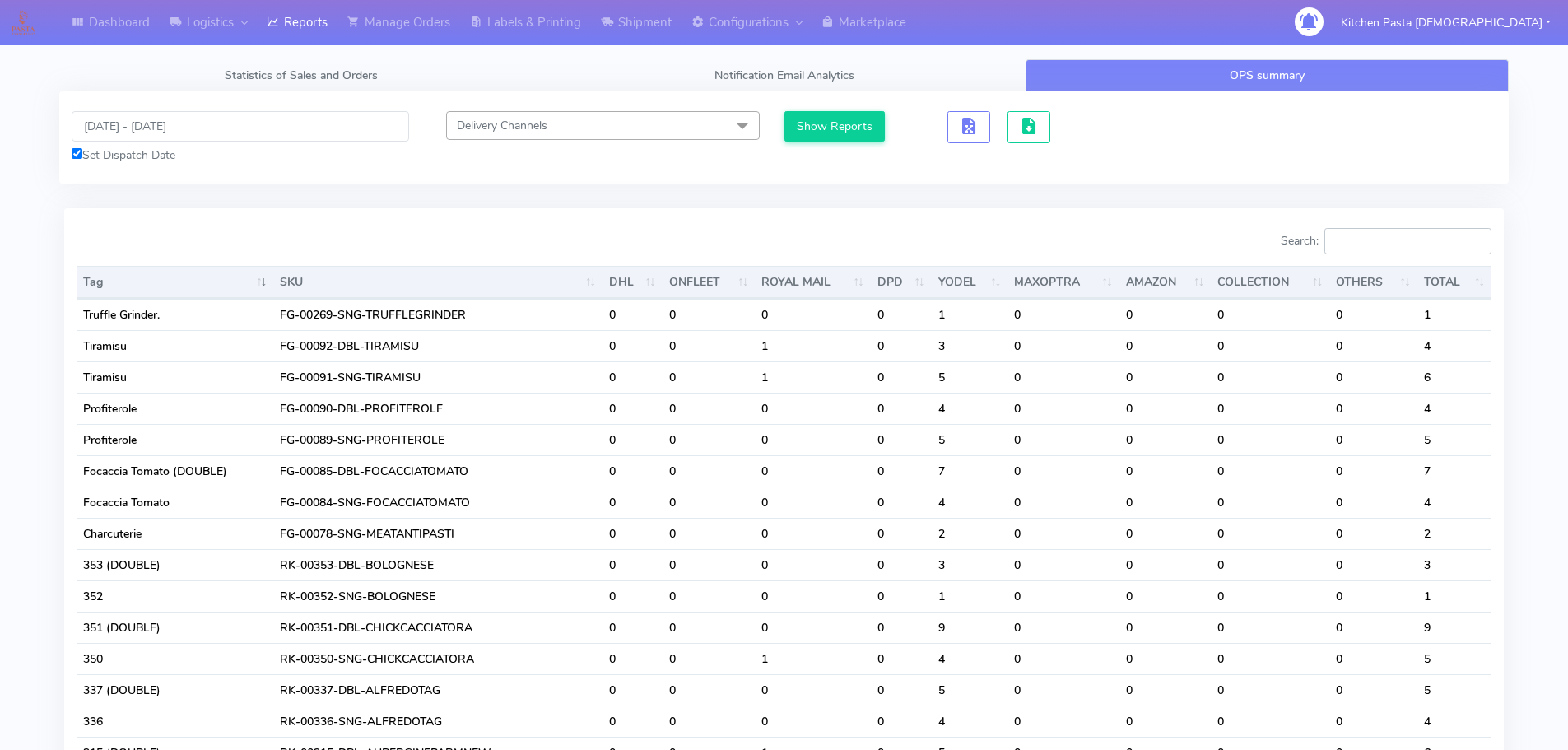
click at [1370, 244] on input "Search:" at bounding box center [1408, 241] width 167 height 26
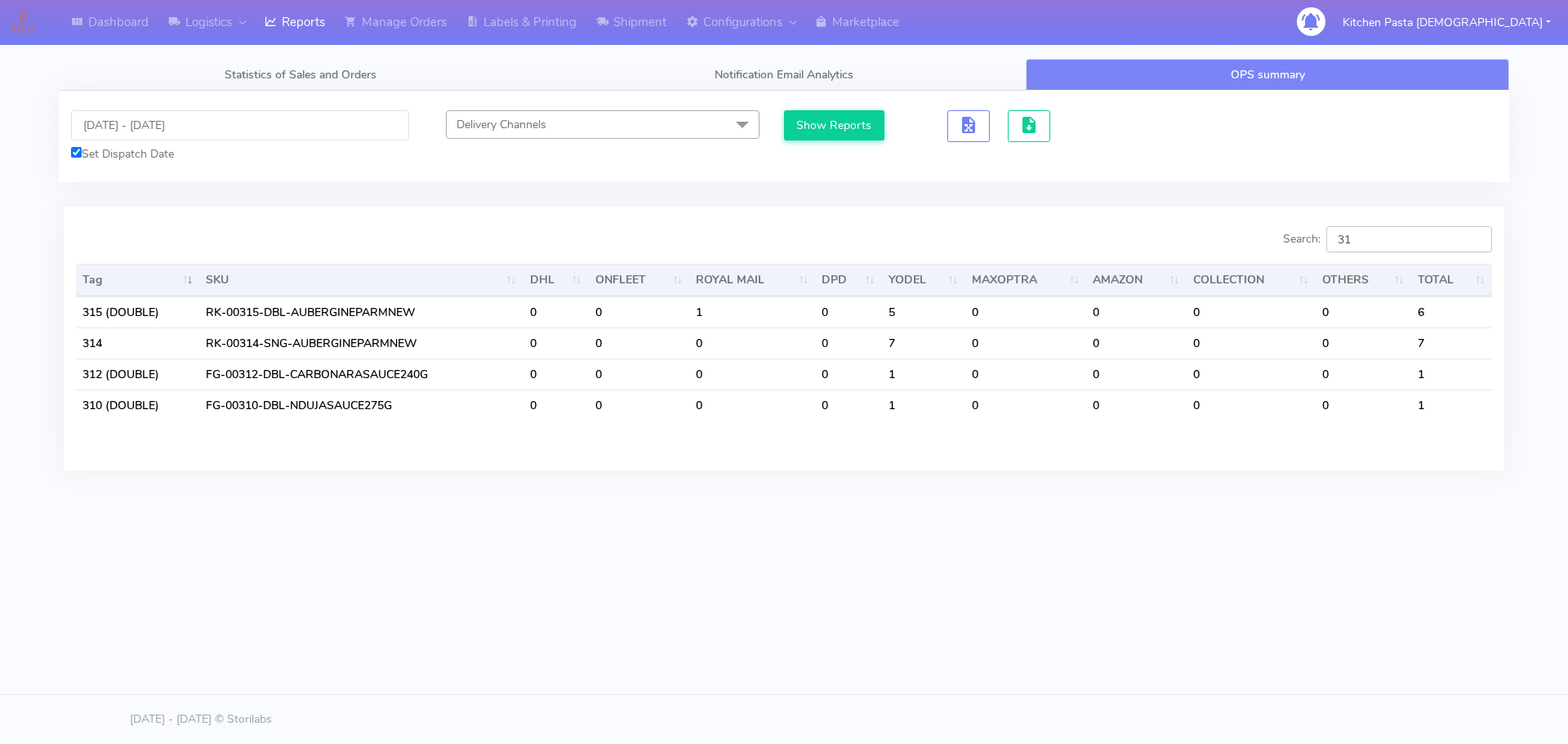
type input "3"
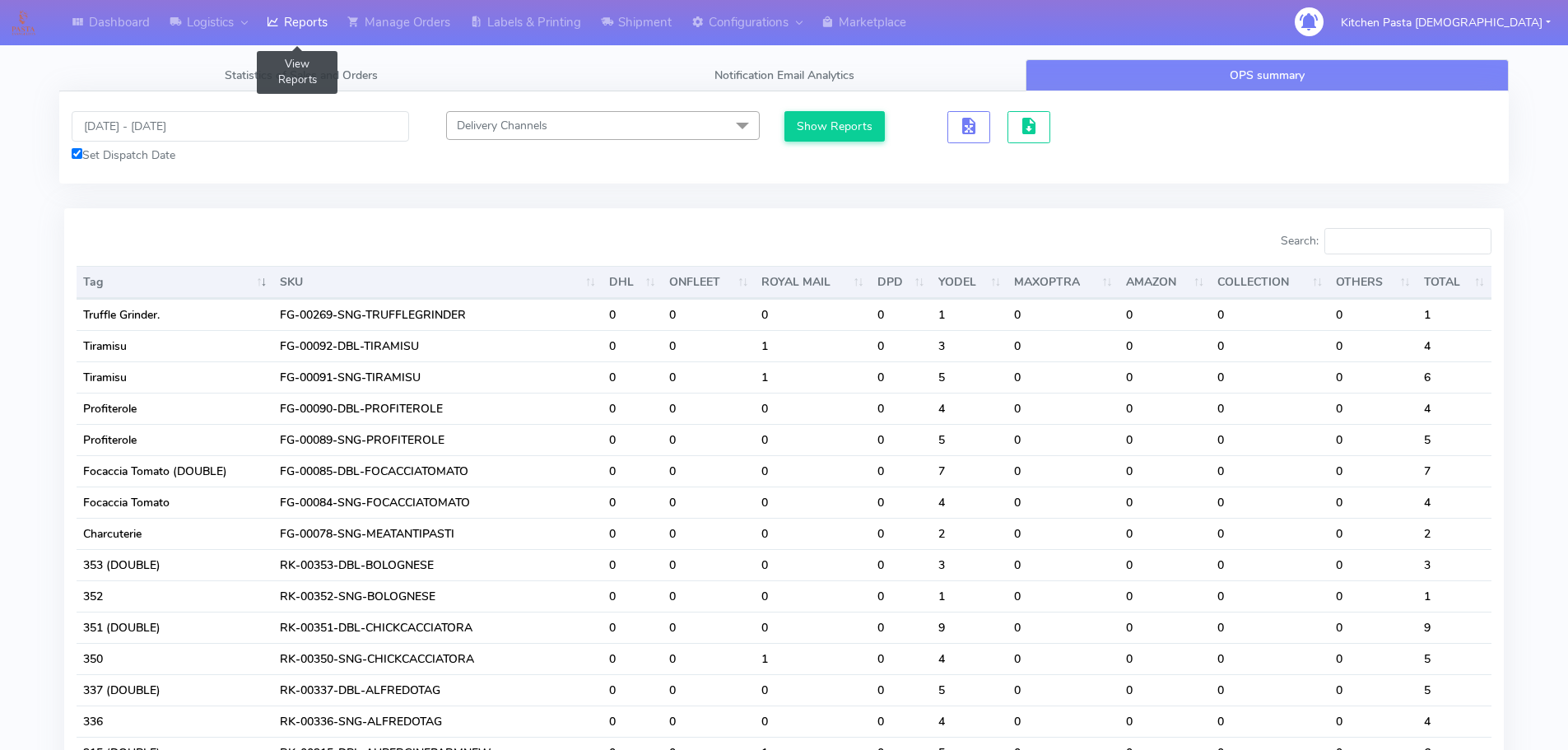
click at [295, 15] on link "Reports" at bounding box center [297, 22] width 81 height 45
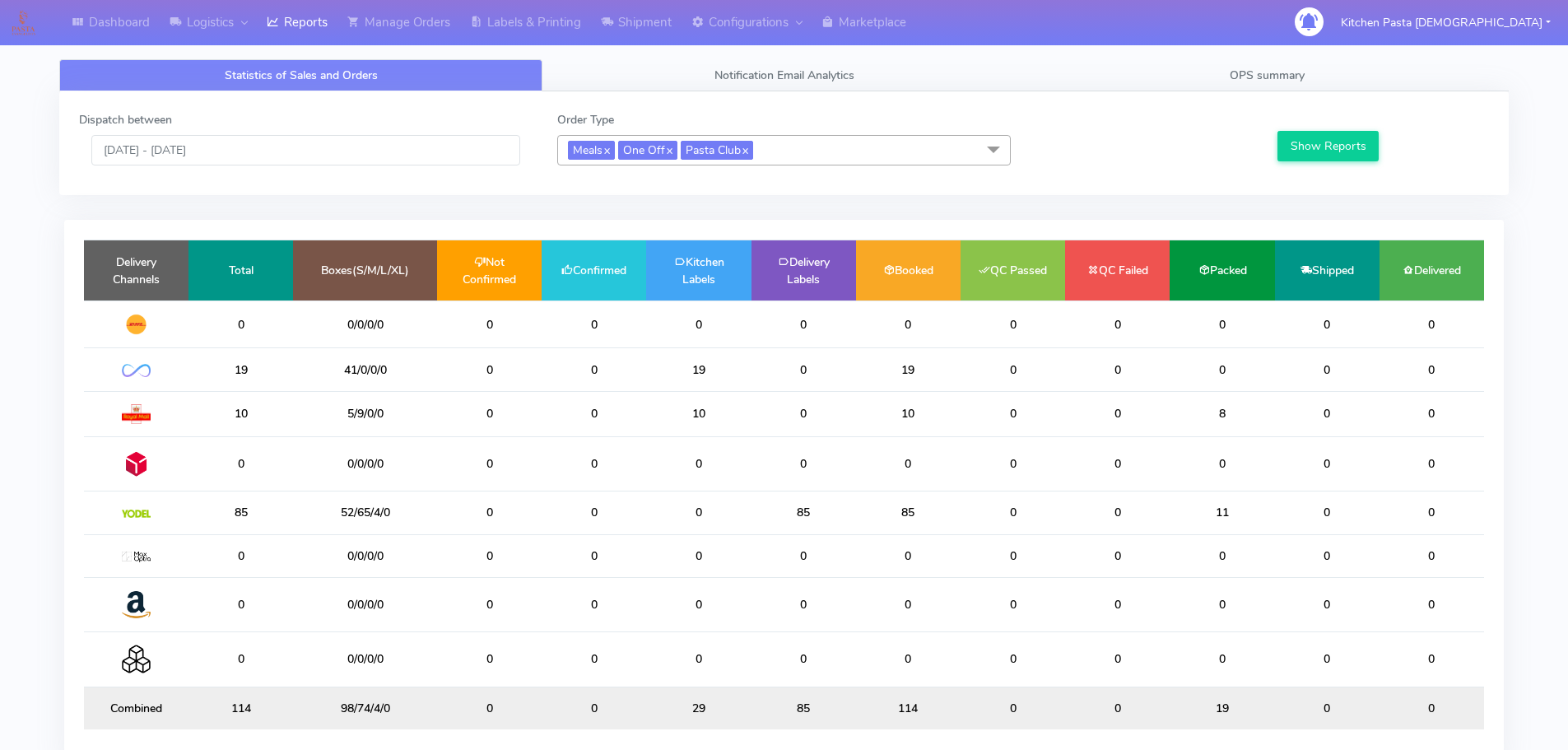
click at [864, 147] on span "Meals x One Off x Pasta Club x" at bounding box center [784, 150] width 453 height 31
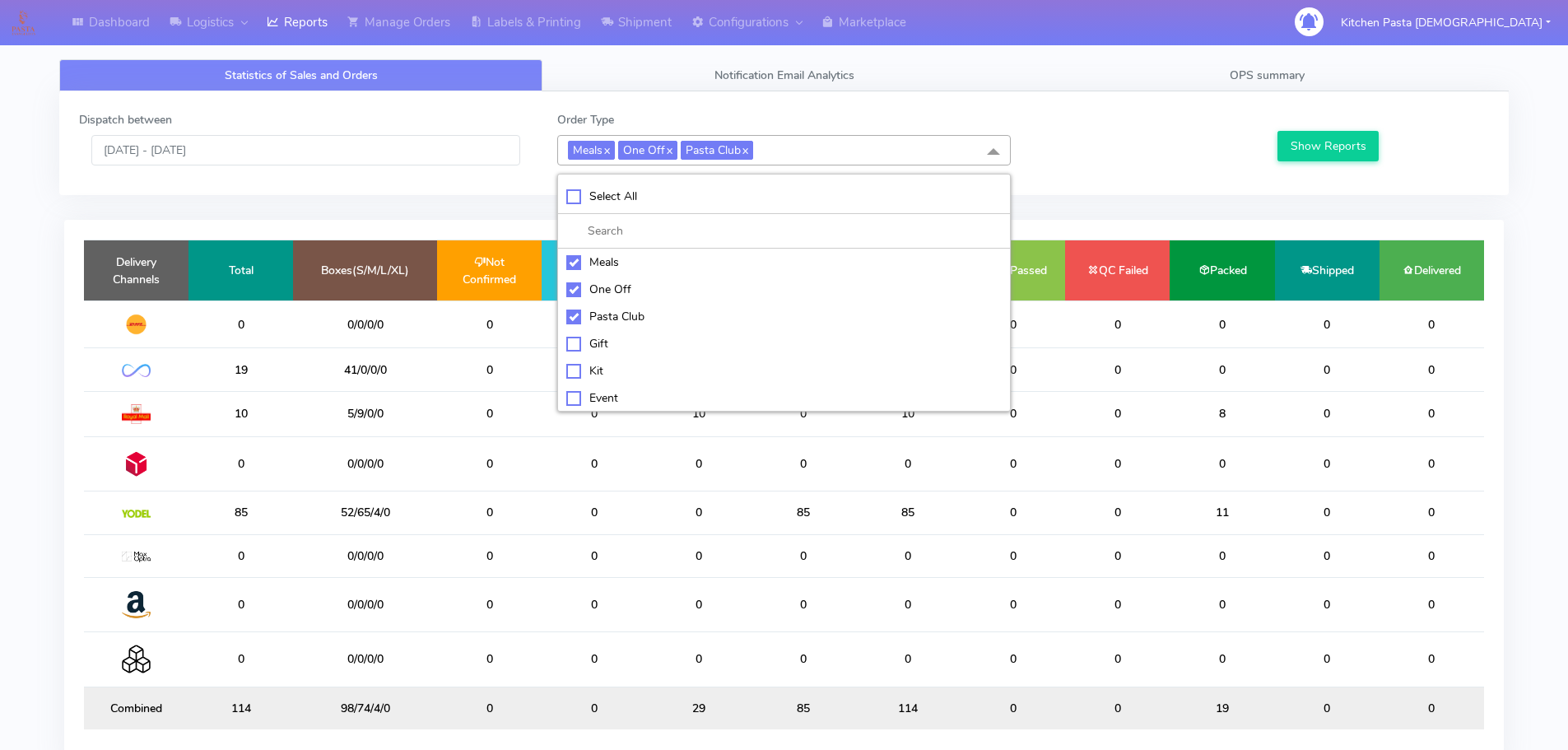
click at [579, 265] on div "Meals" at bounding box center [784, 261] width 436 height 18
checkbox input "false"
click at [599, 296] on div "One Off" at bounding box center [784, 289] width 436 height 18
checkbox input "false"
click at [600, 320] on div "Pasta Club" at bounding box center [784, 316] width 436 height 18
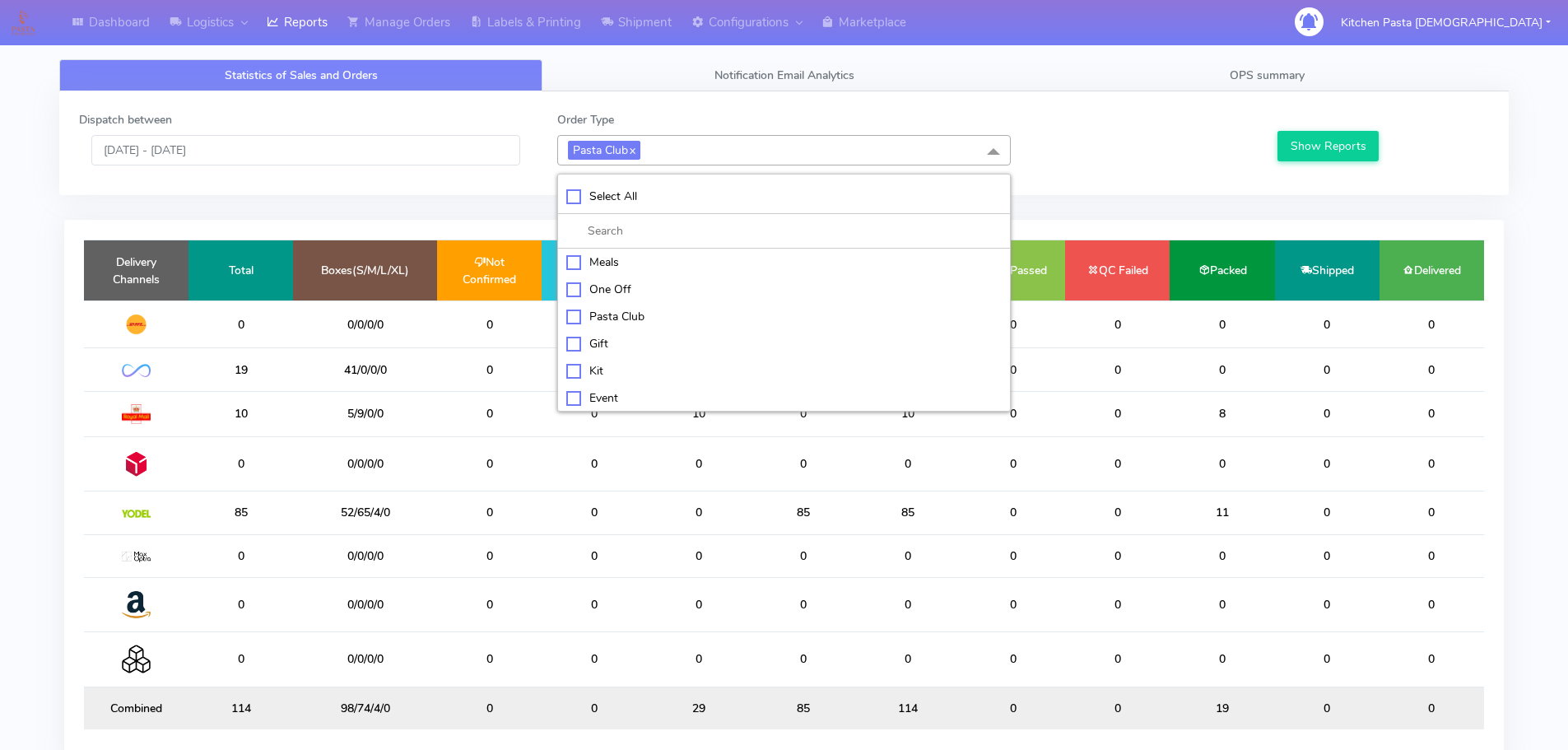
checkbox input "false"
click at [591, 362] on div "Kit" at bounding box center [784, 369] width 436 height 18
click at [1358, 142] on button "Show Reports" at bounding box center [1327, 146] width 101 height 31
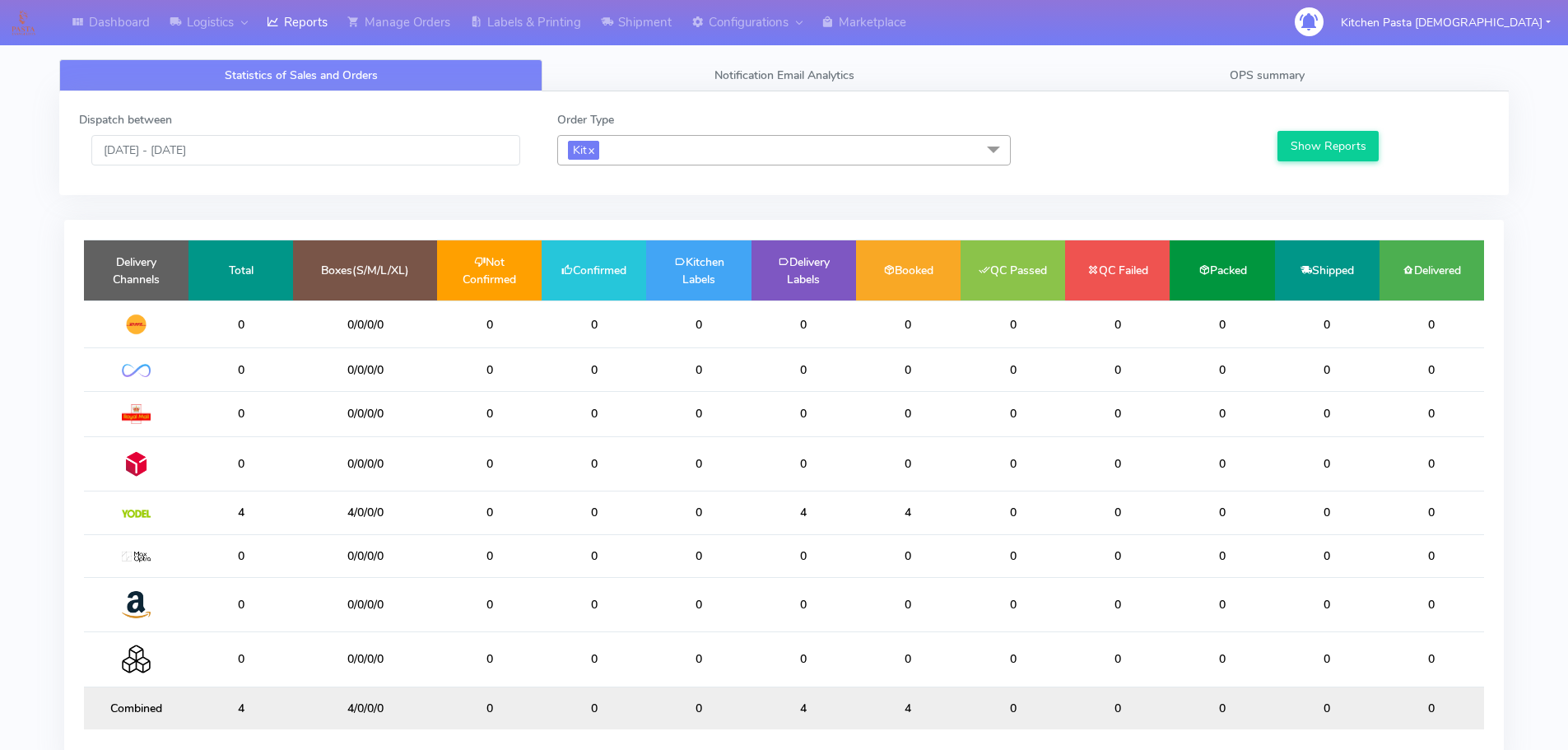
click at [802, 148] on span "Kit x" at bounding box center [784, 150] width 453 height 31
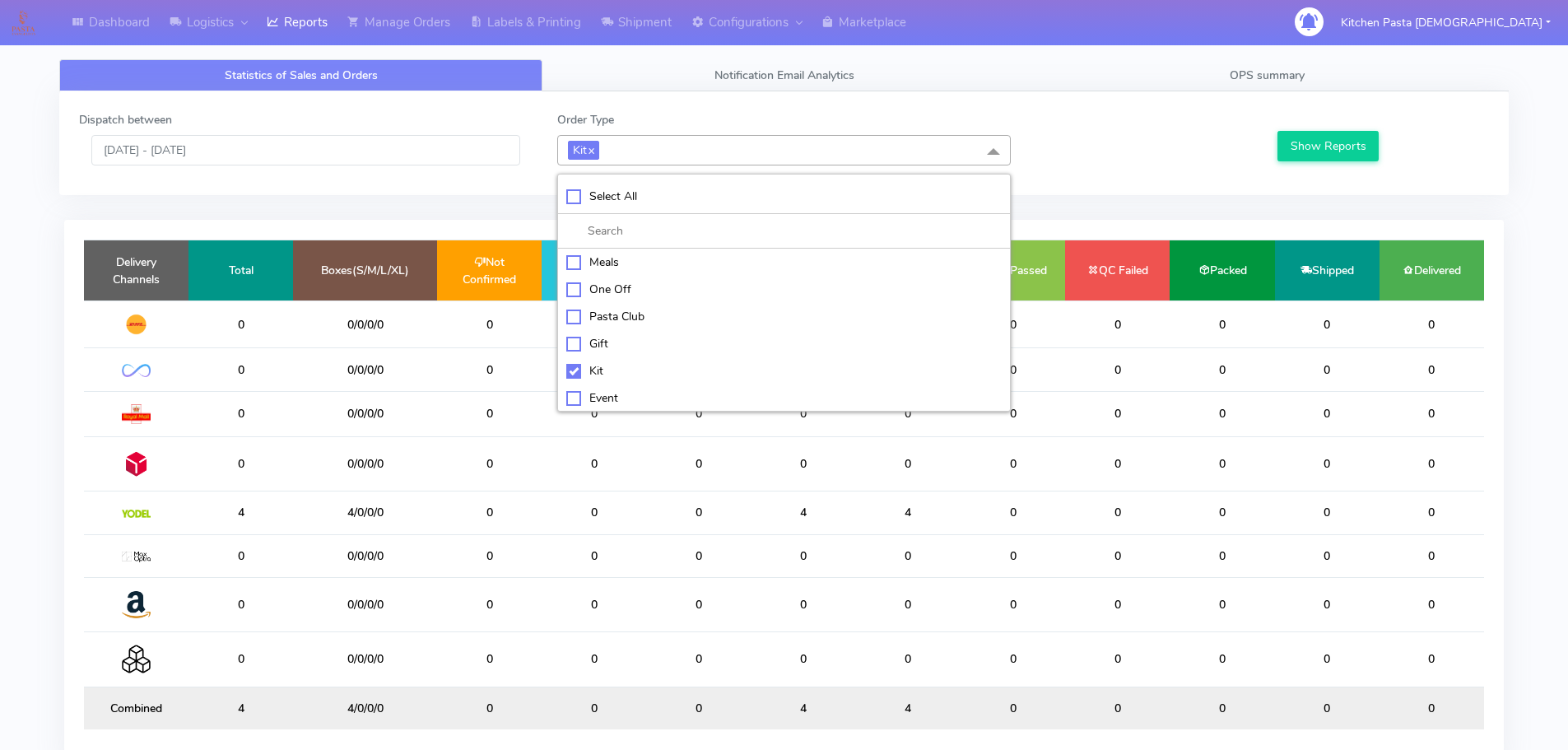
click at [627, 362] on div "Kit" at bounding box center [784, 371] width 436 height 18
checkbox input "false"
click at [642, 390] on div "ATAVI" at bounding box center [784, 395] width 436 height 18
checkbox input "true"
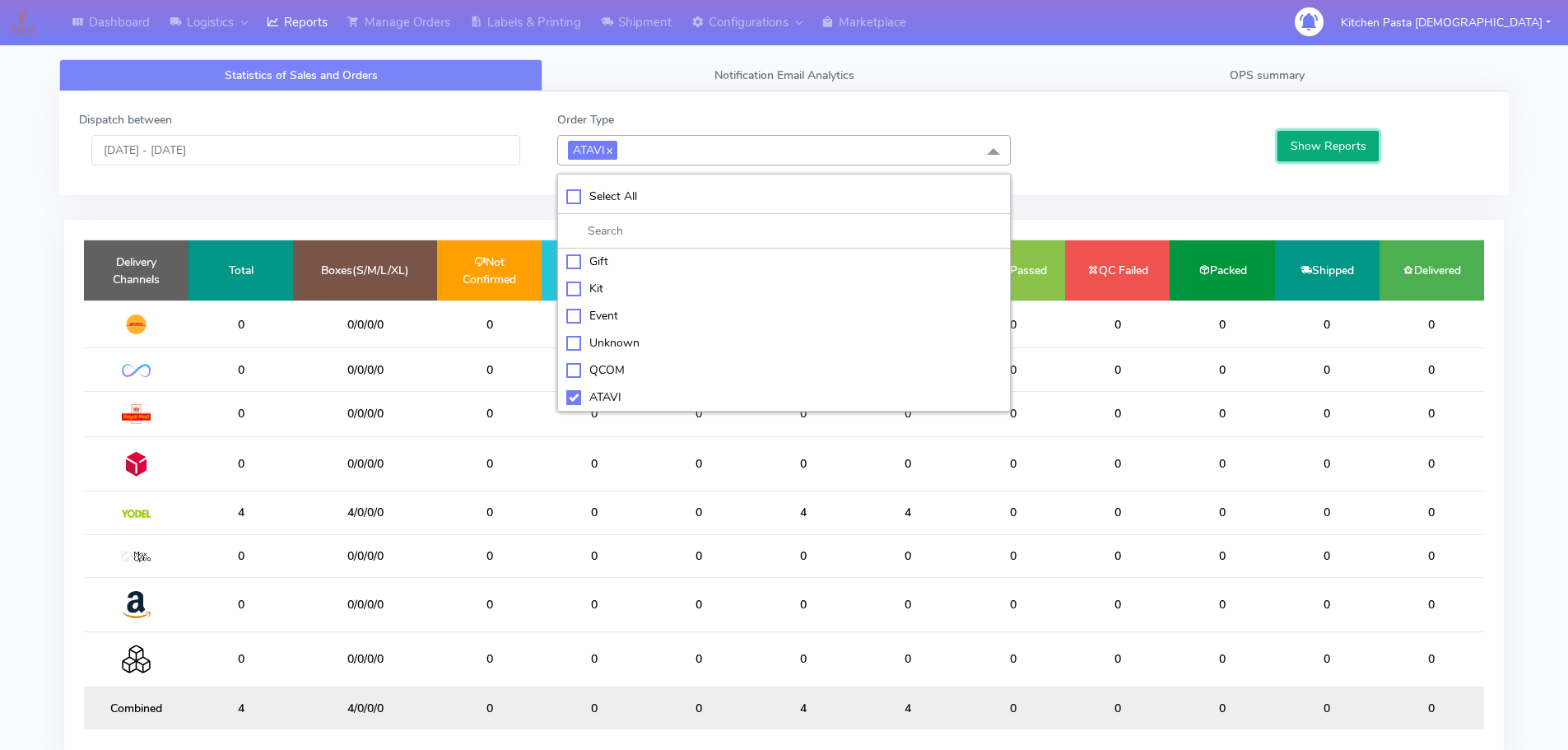
click at [1303, 142] on button "Show Reports" at bounding box center [1327, 146] width 101 height 31
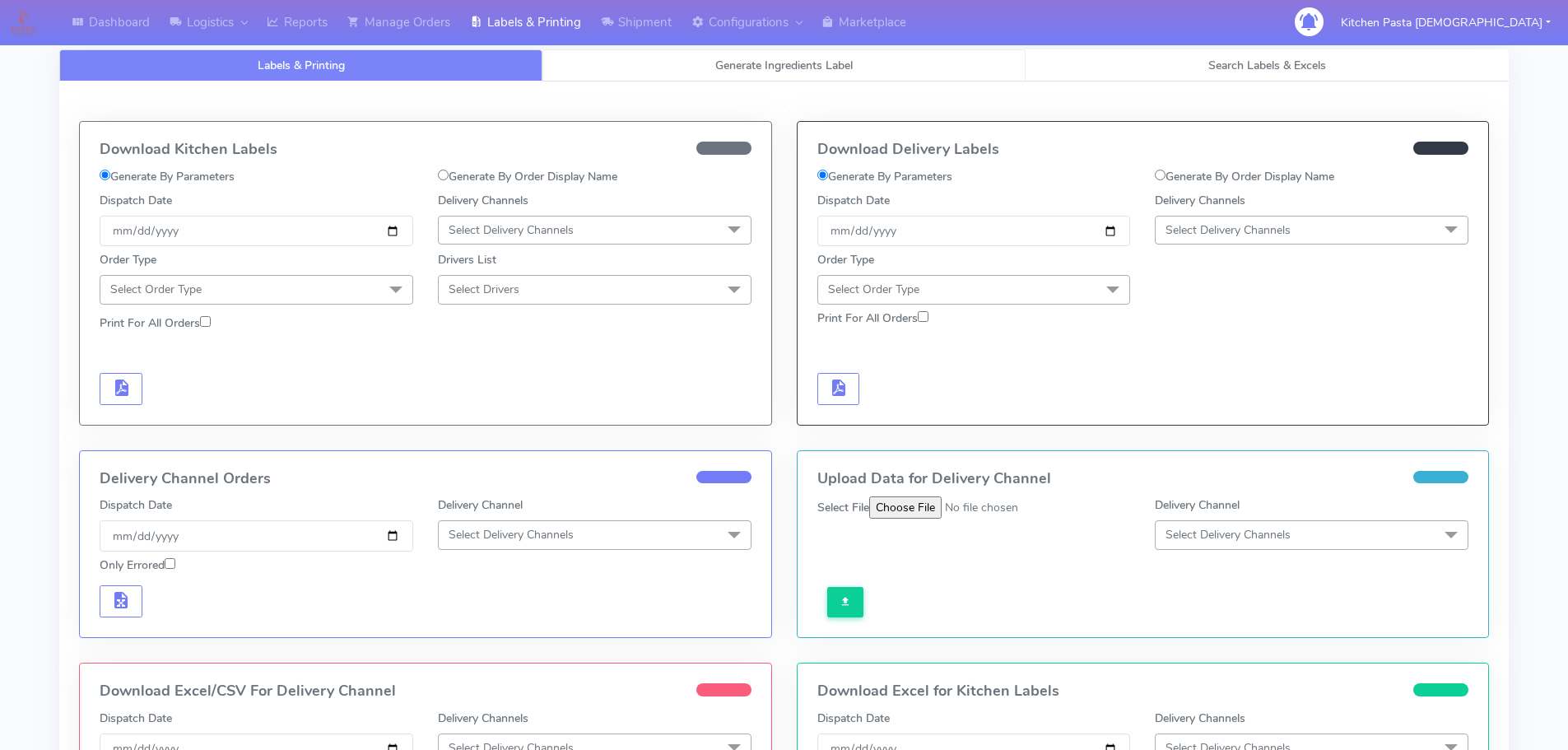
click at [728, 69] on span "Generate Ingredients Label" at bounding box center [784, 65] width 137 height 16
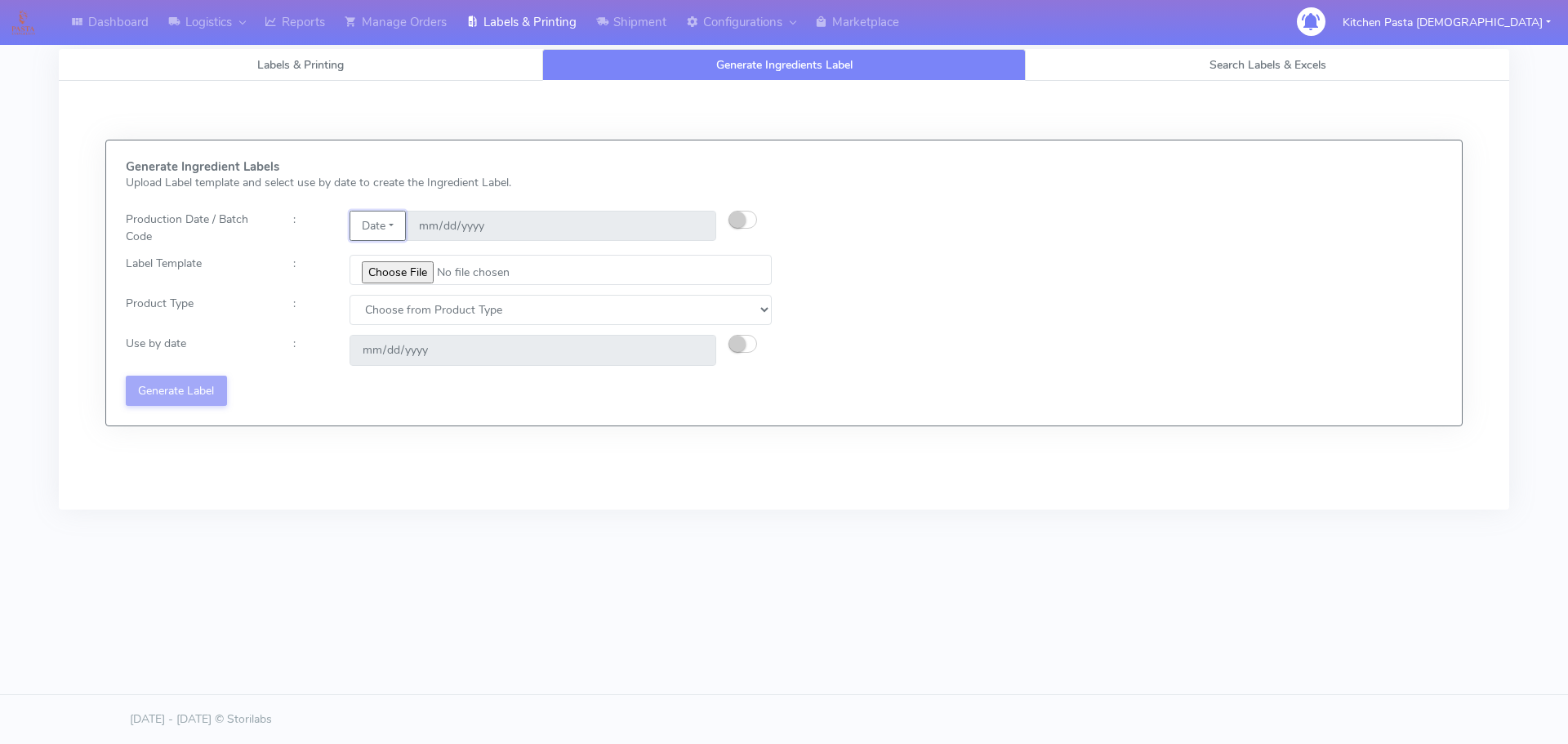
click at [403, 231] on button "Date" at bounding box center [377, 225] width 56 height 30
click at [396, 258] on link "Code" at bounding box center [415, 258] width 129 height 27
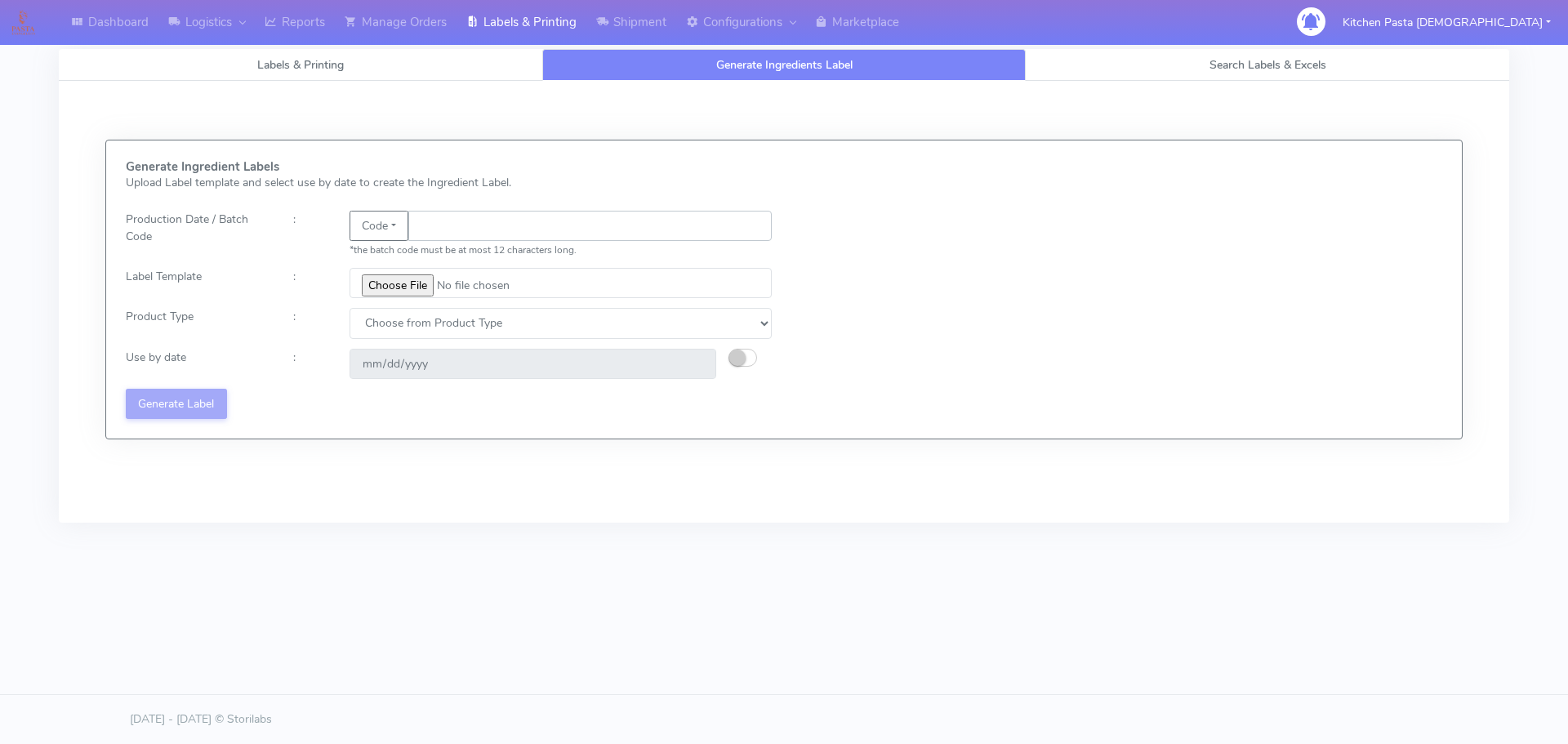
click at [461, 219] on input "text" at bounding box center [590, 225] width 363 height 30
type input "25223"
click at [421, 280] on input "file" at bounding box center [560, 282] width 422 height 30
type input "C:\fakepath\Spicy Prawn Mac and Cheese v1.jpg"
